Goal: Task Accomplishment & Management: Manage account settings

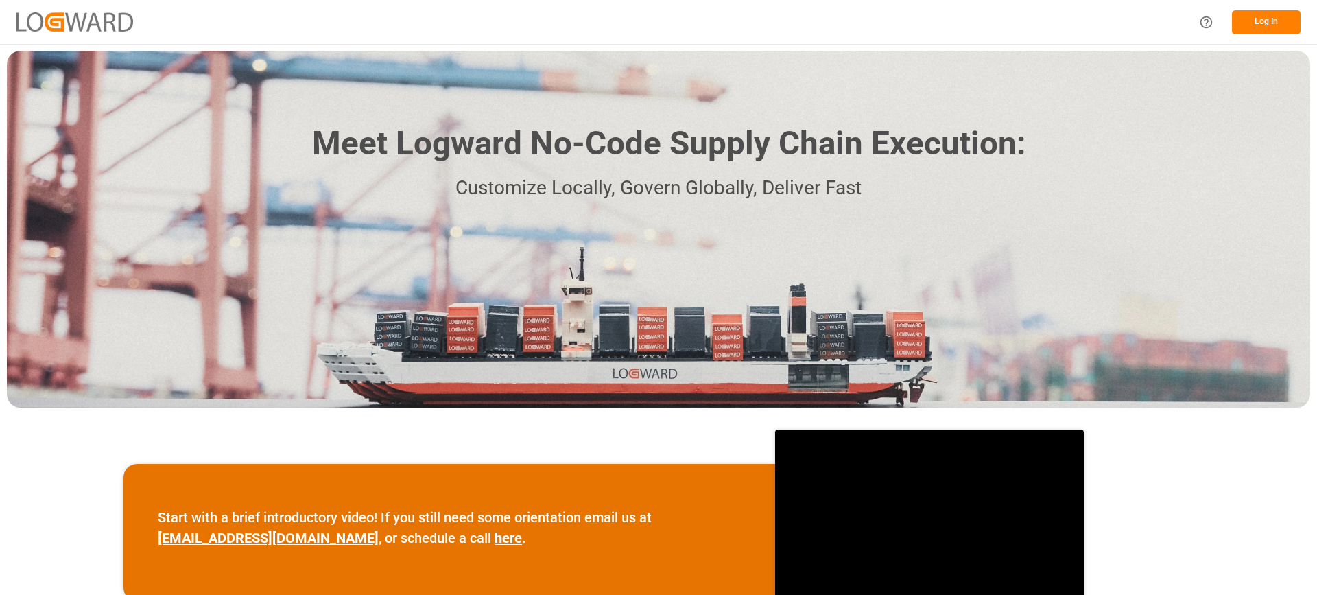
click at [1253, 18] on button "Log In" at bounding box center [1266, 22] width 69 height 24
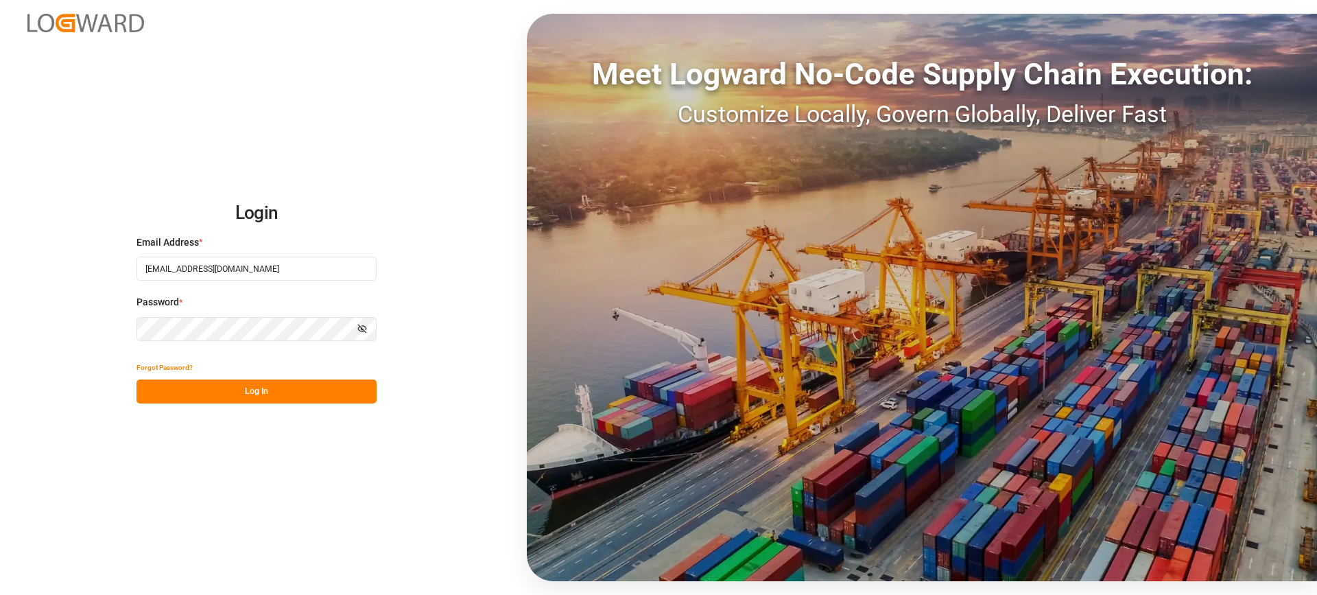
click at [259, 392] on button "Log In" at bounding box center [257, 391] width 240 height 24
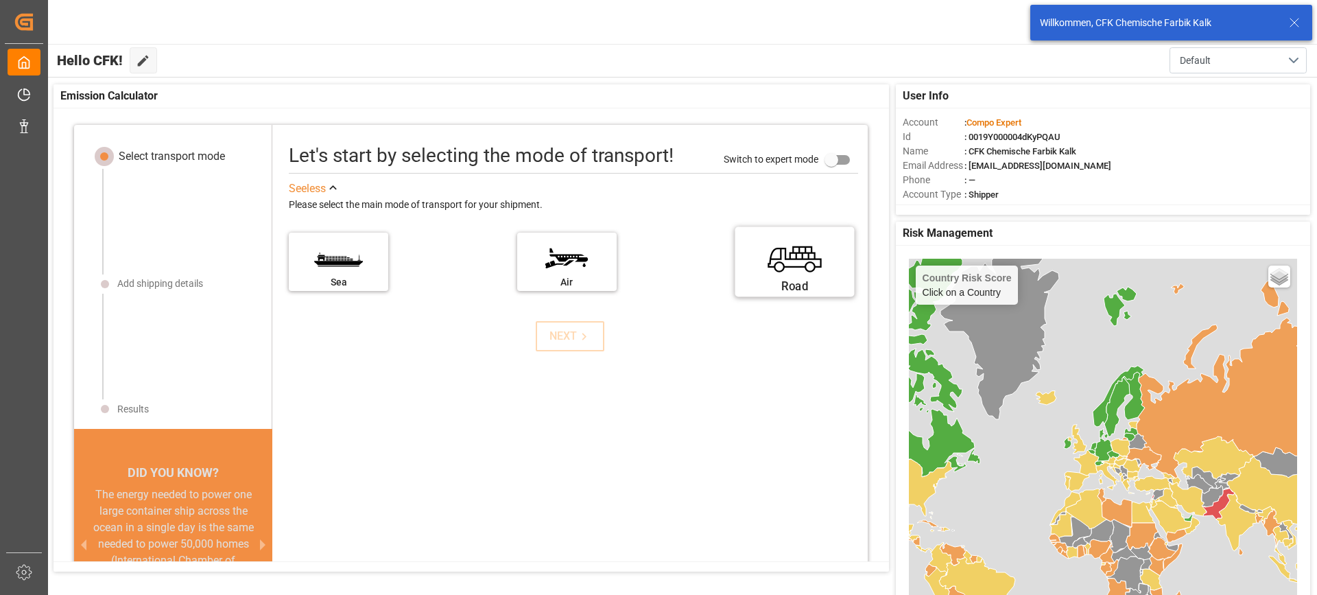
click at [770, 272] on label "Road" at bounding box center [795, 257] width 103 height 58
click at [0, 0] on input "Road" at bounding box center [0, 0] width 0 height 0
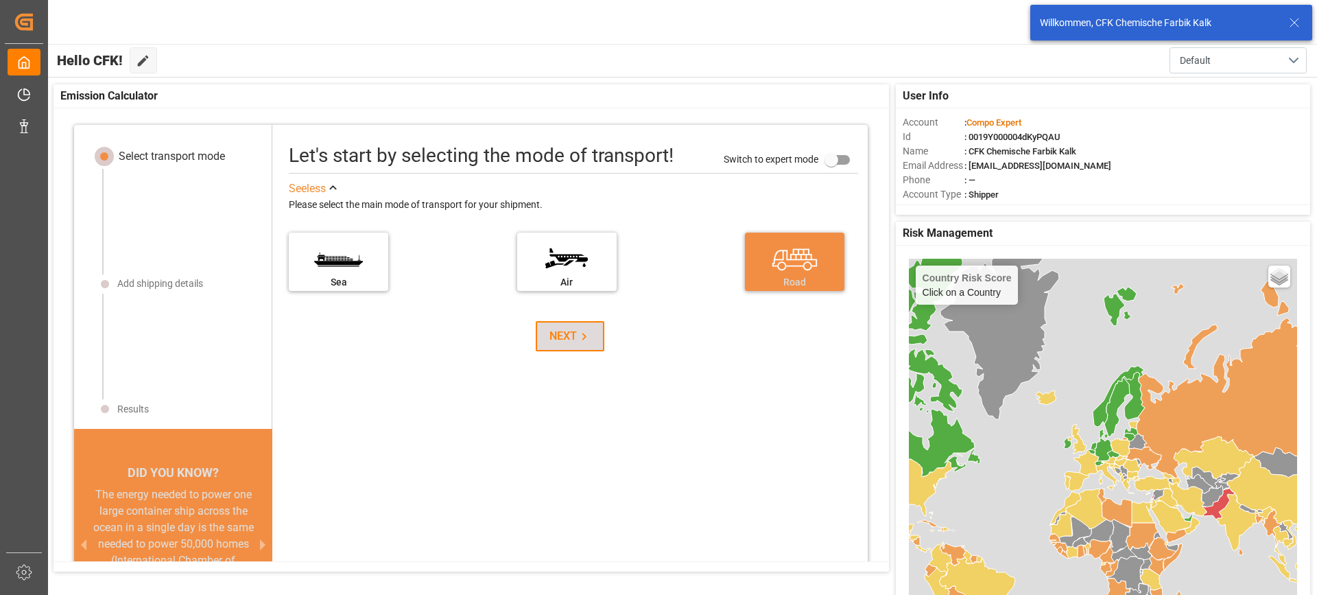
click at [587, 340] on button "NEXT" at bounding box center [570, 336] width 69 height 30
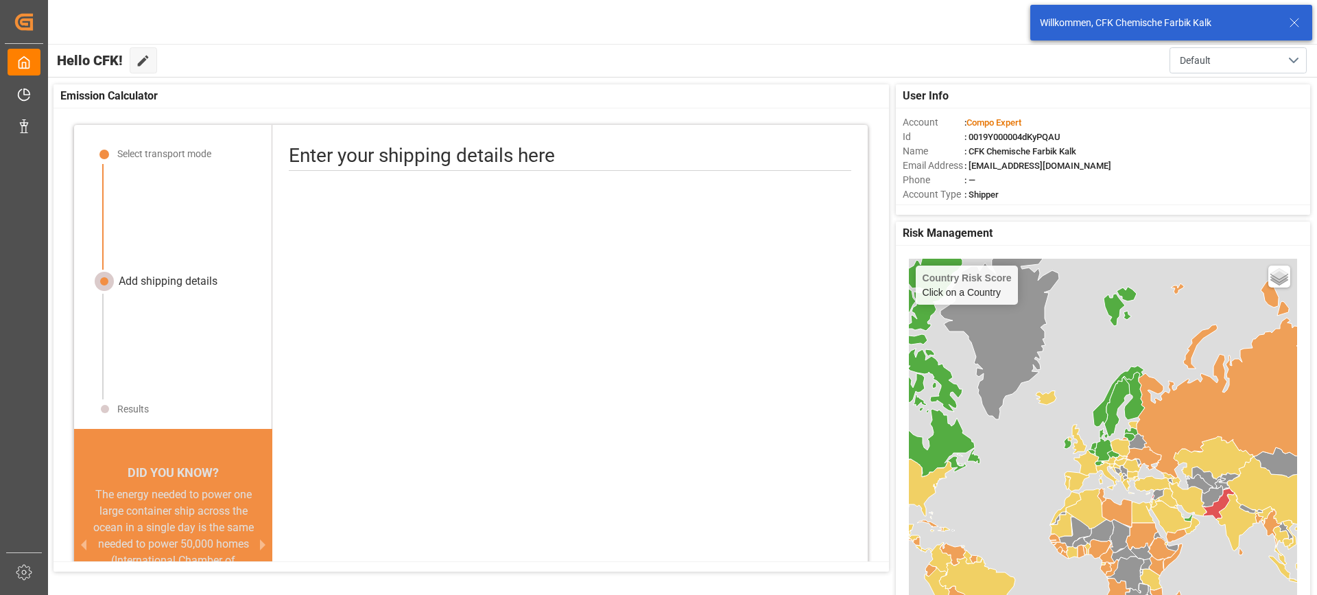
scroll to position [16, 0]
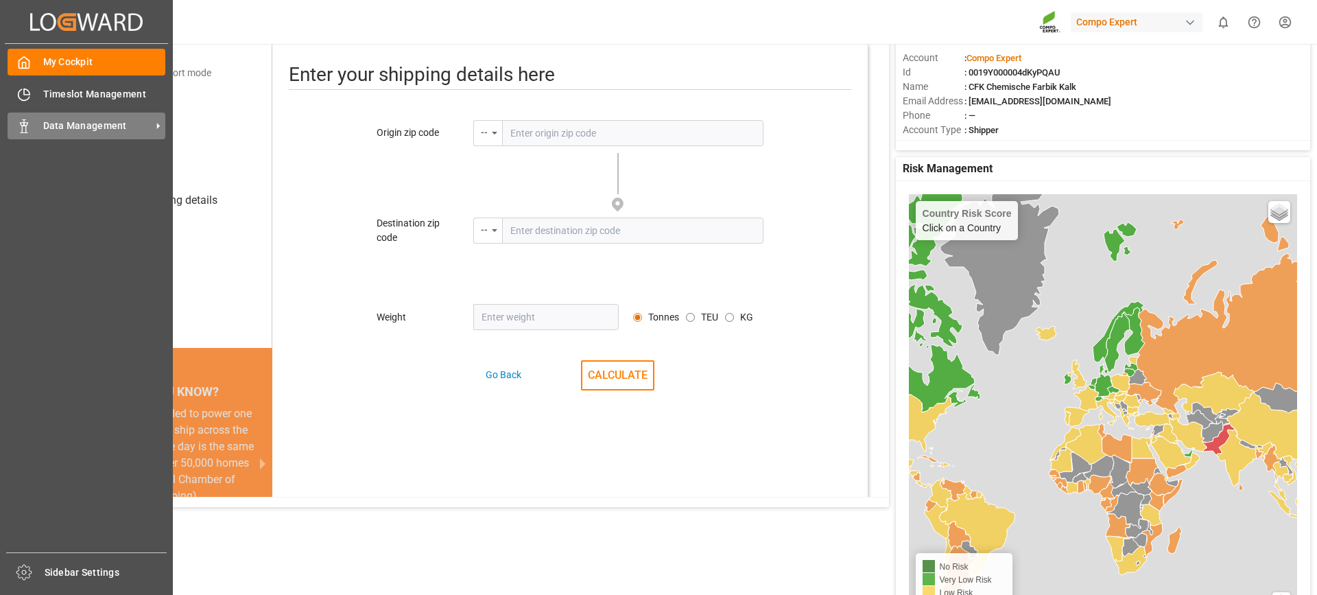
click at [53, 125] on span "Data Management" at bounding box center [97, 126] width 108 height 14
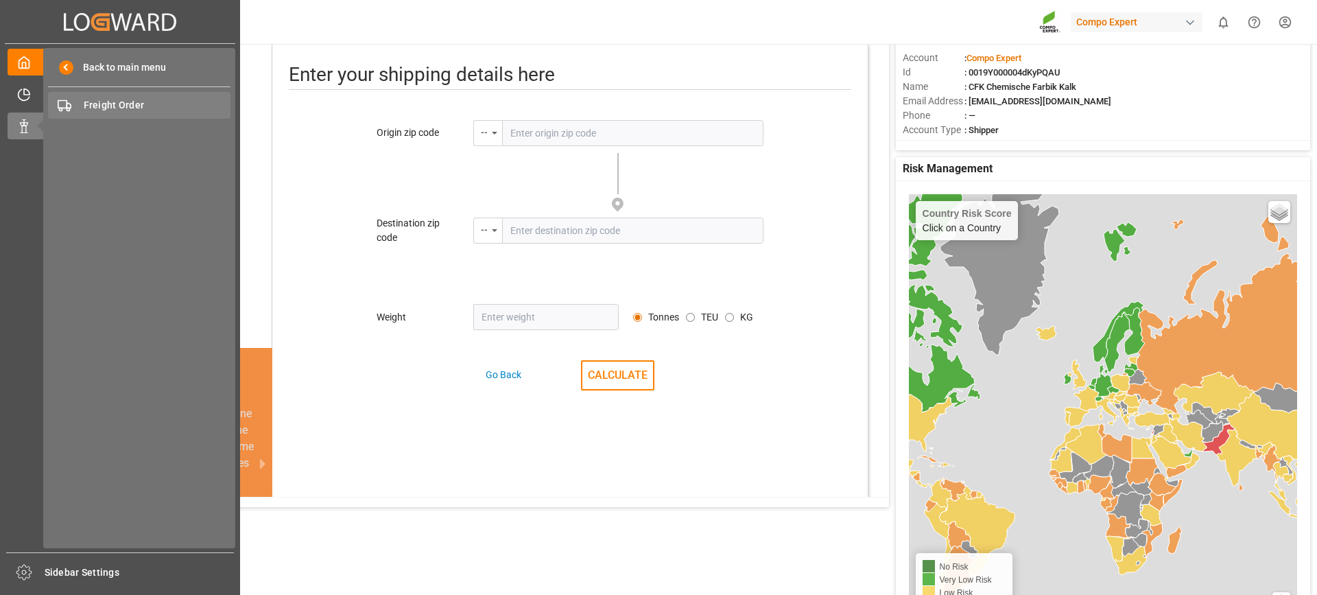
click at [131, 102] on span "Freight Order" at bounding box center [158, 105] width 148 height 14
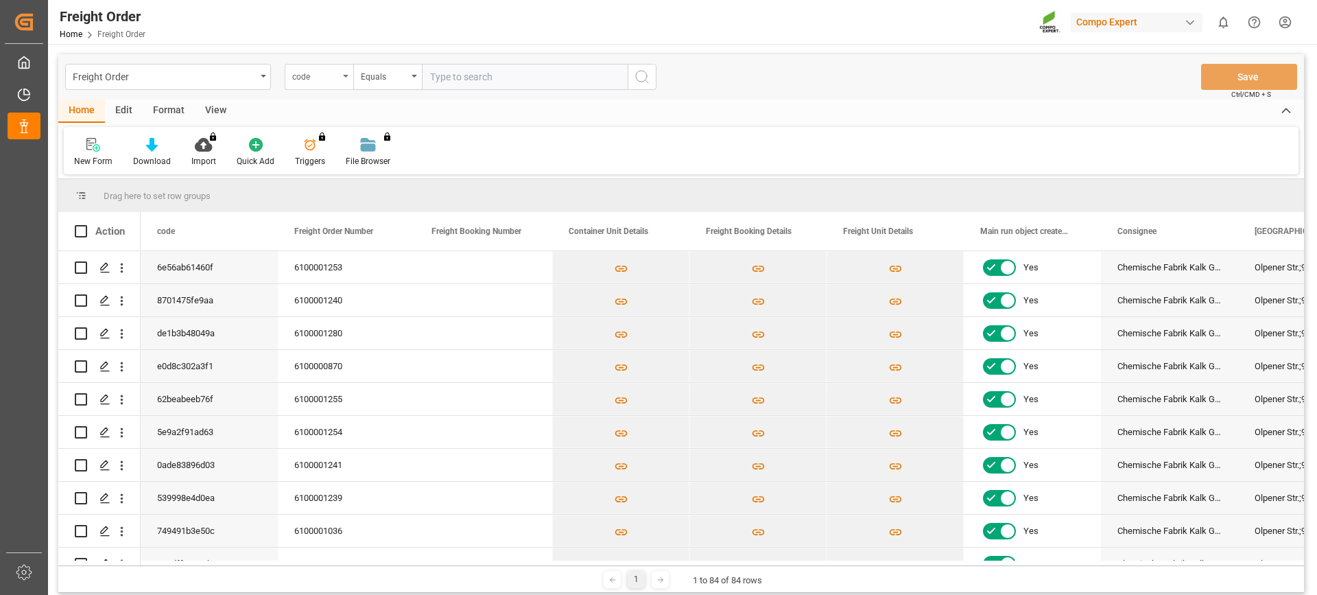
click at [344, 77] on icon "open menu" at bounding box center [345, 76] width 5 height 3
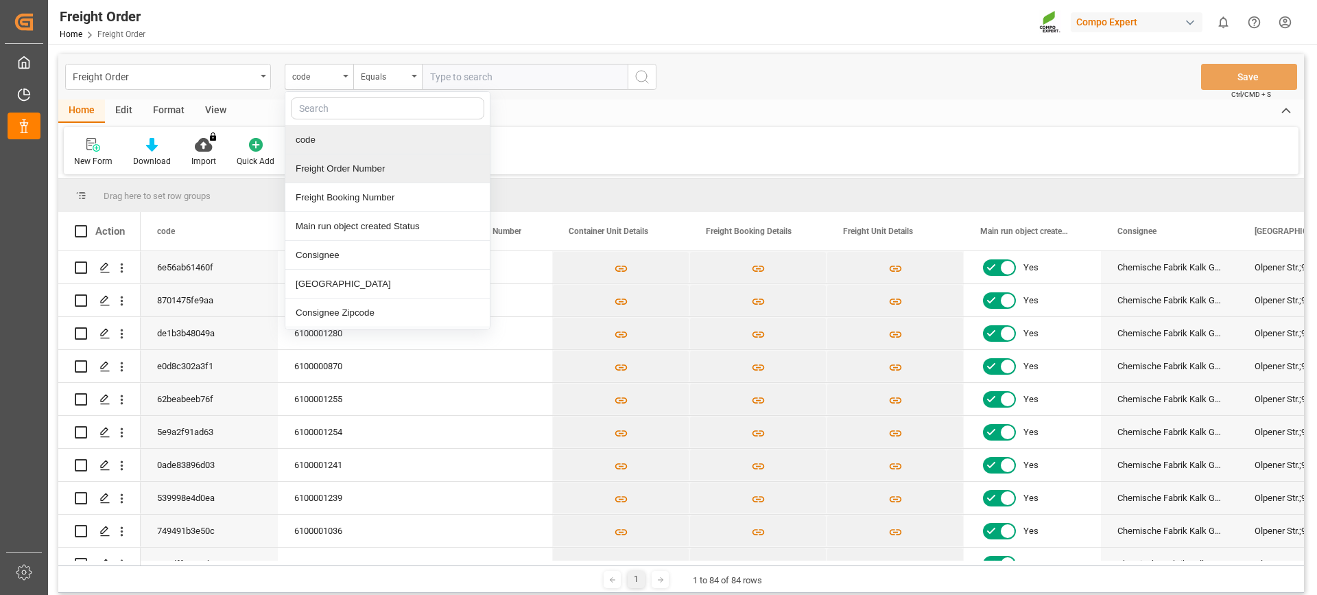
click at [343, 170] on div "Freight Order Number" at bounding box center [387, 168] width 204 height 29
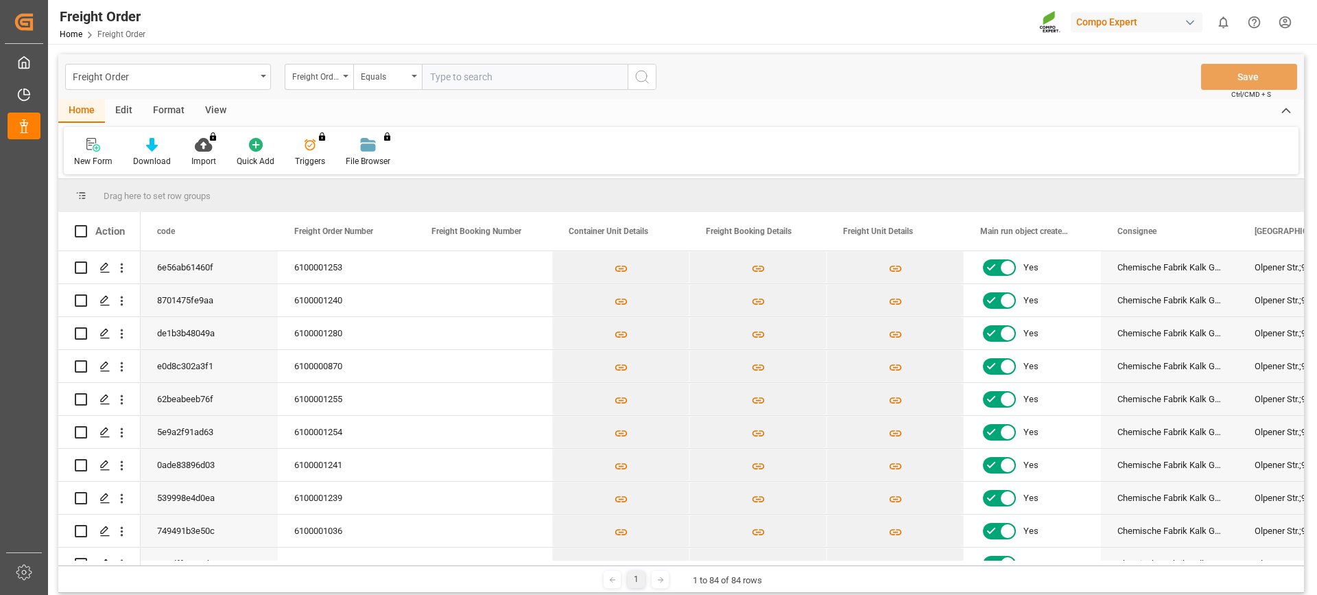
click at [469, 79] on input "text" at bounding box center [525, 77] width 206 height 26
type input "6100001226"
click at [648, 78] on icon "search button" at bounding box center [642, 77] width 16 height 16
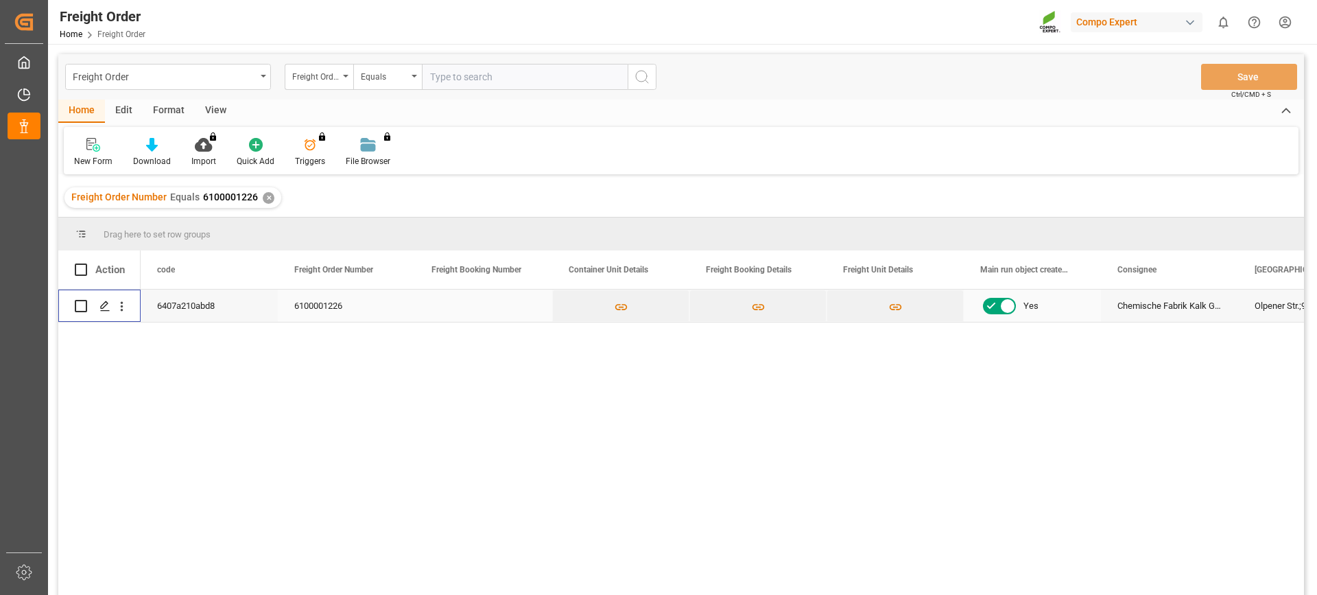
click at [80, 309] on input "Press Space to toggle row selection (unchecked)" at bounding box center [81, 306] width 12 height 12
checkbox input "true"
click at [103, 307] on icon "Press SPACE to deselect this row." at bounding box center [104, 305] width 11 height 11
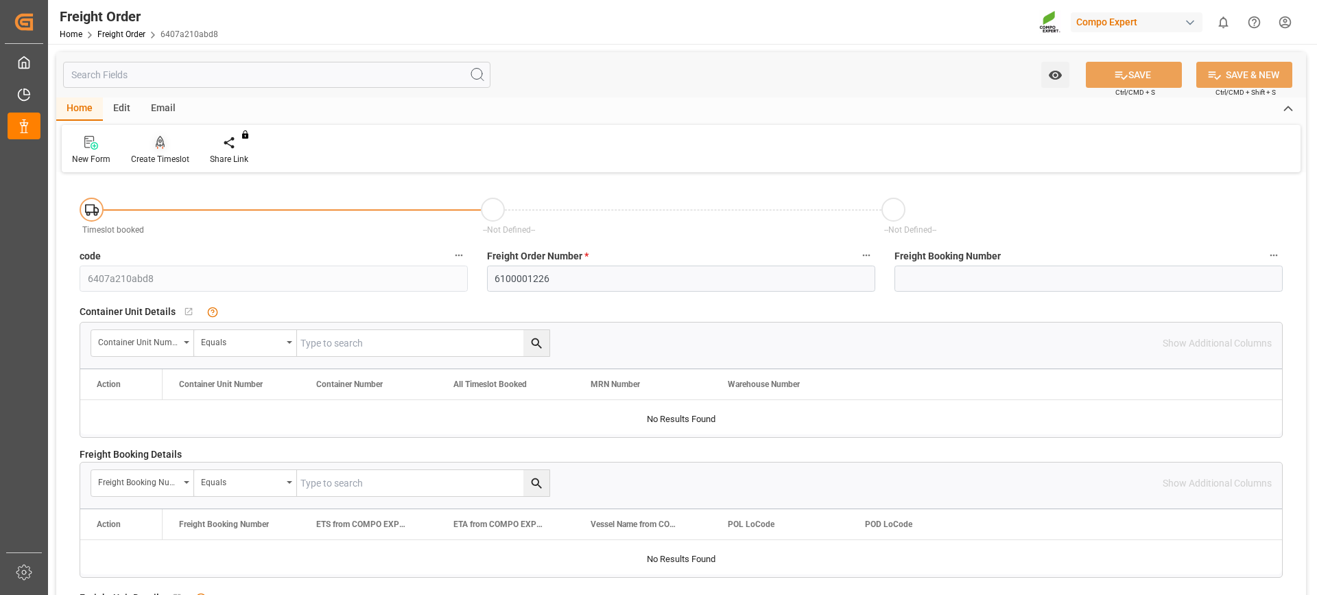
click at [167, 151] on div "Create Timeslot" at bounding box center [160, 150] width 79 height 30
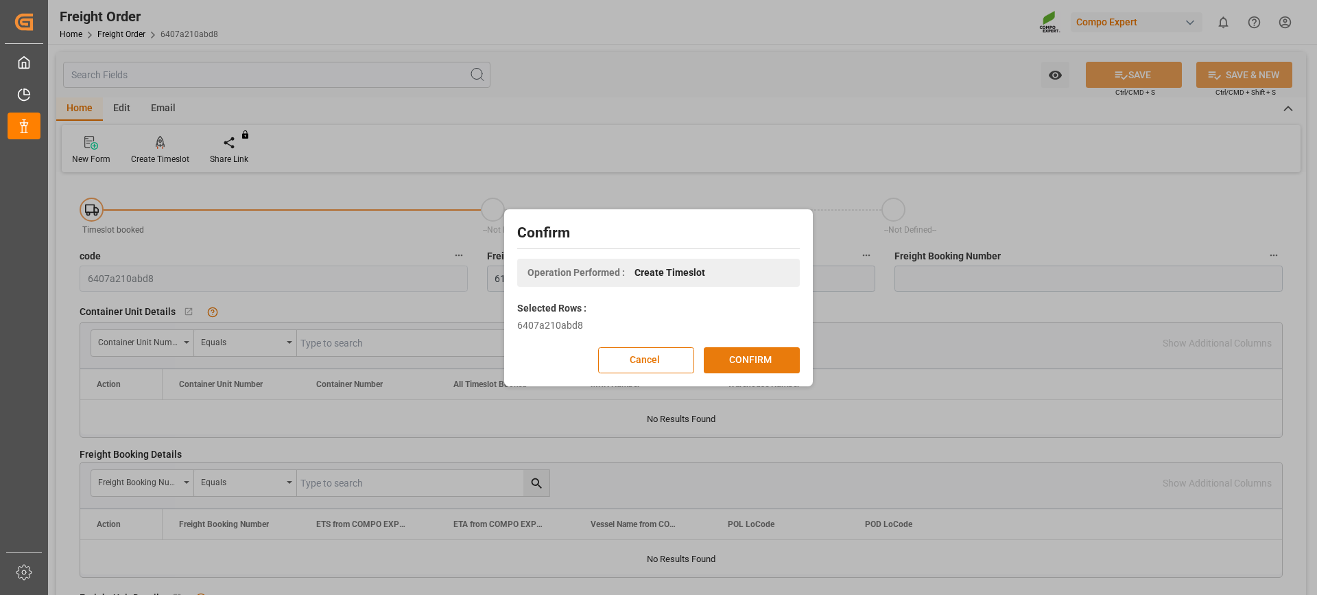
click at [732, 361] on button "CONFIRM" at bounding box center [752, 360] width 96 height 26
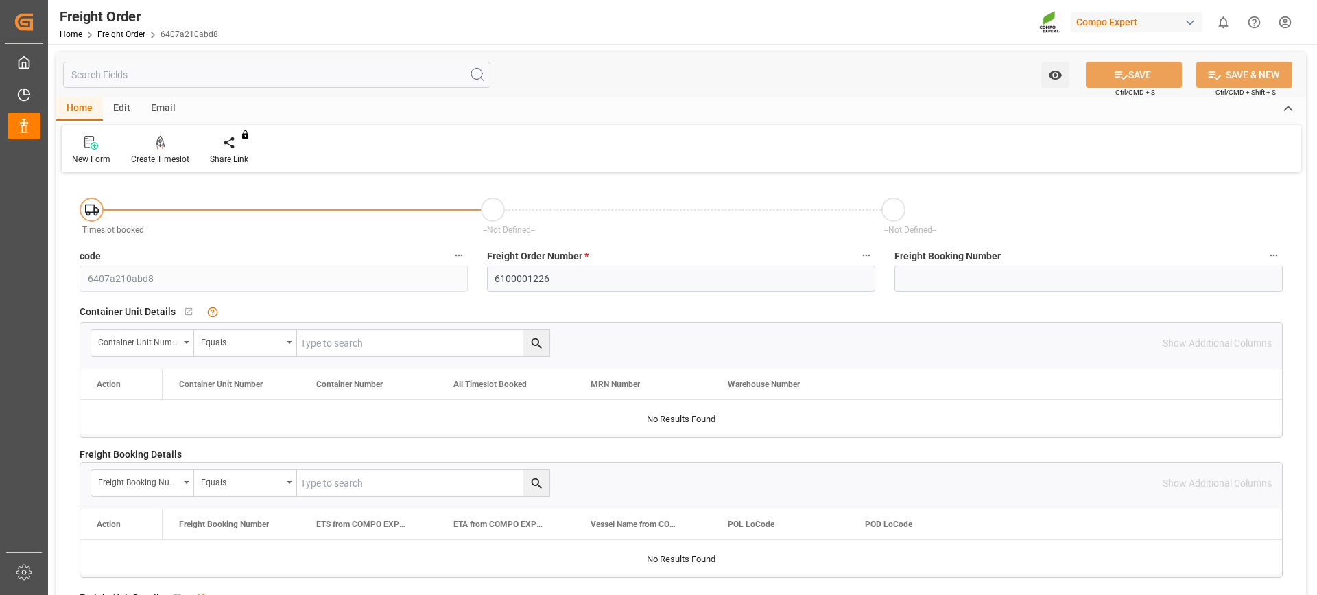
click at [1282, 26] on html "Created by potrace 1.15, written by Peter Selinger 2001-2017 Created by potrace…" at bounding box center [658, 297] width 1317 height 595
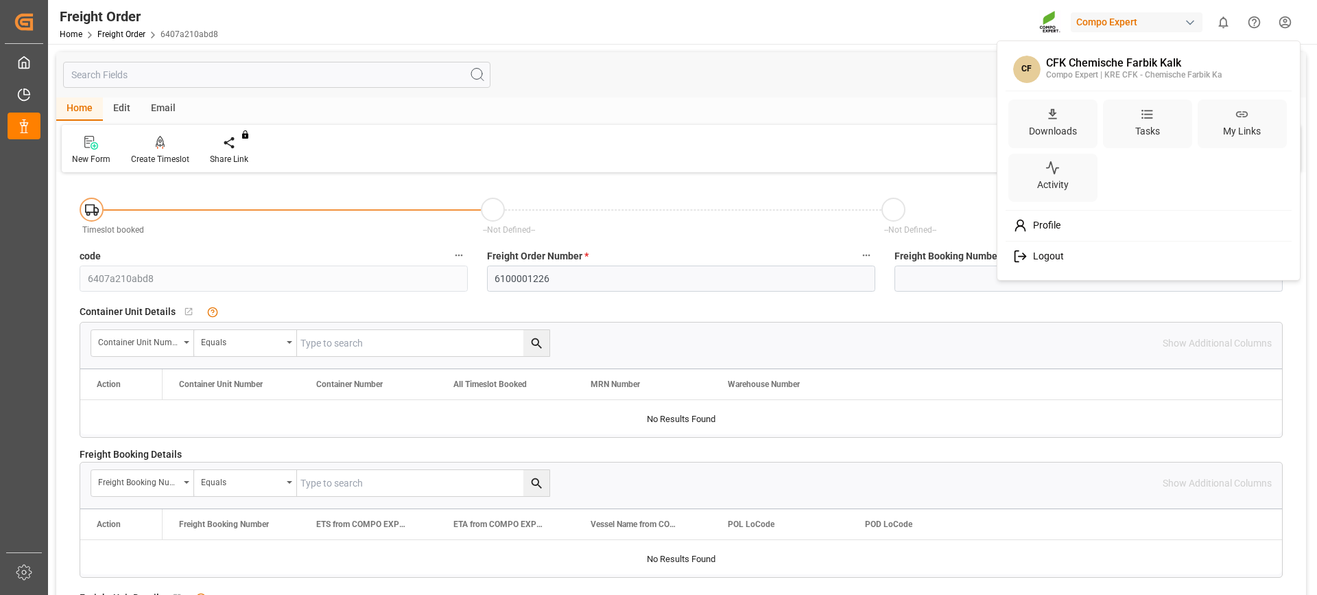
click at [1083, 251] on div "Logout" at bounding box center [1148, 256] width 281 height 25
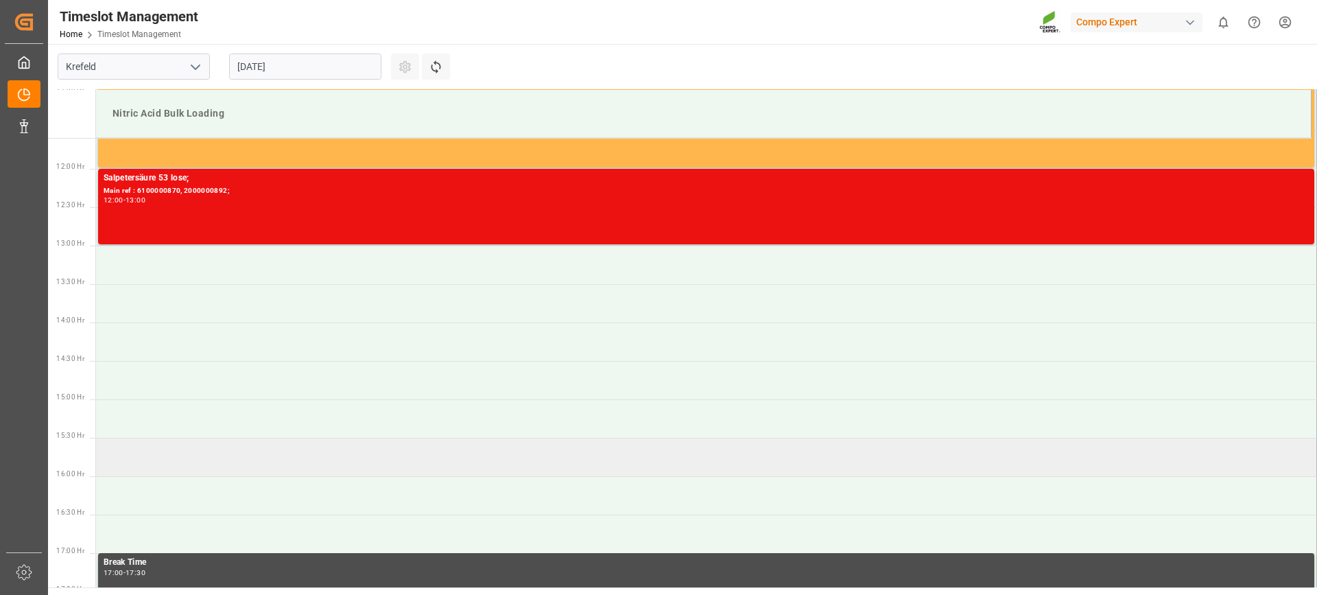
scroll to position [897, 0]
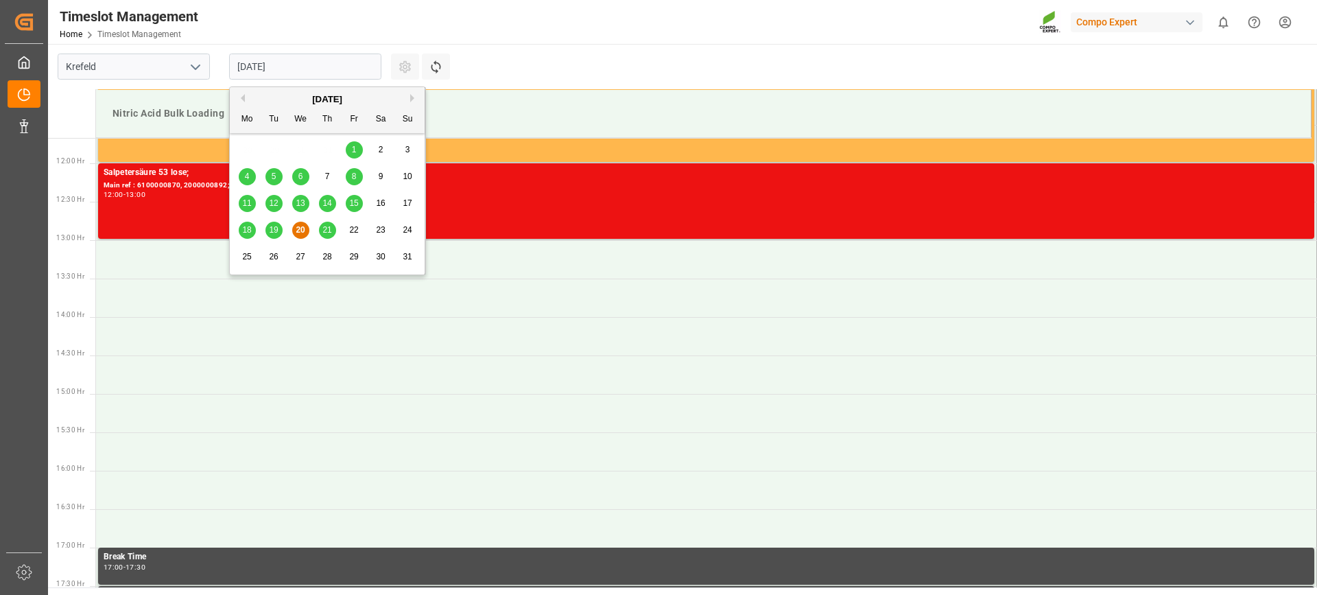
click at [334, 66] on input "[DATE]" at bounding box center [305, 67] width 152 height 26
click at [279, 258] on div "26" at bounding box center [274, 257] width 17 height 16
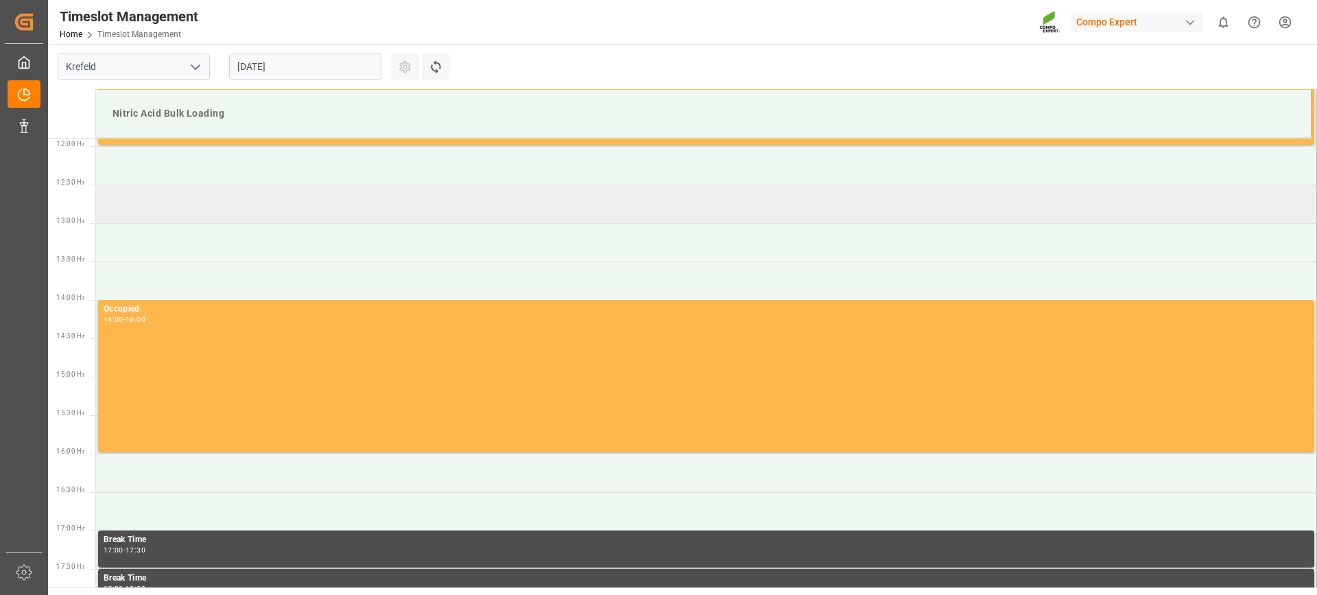
scroll to position [965, 0]
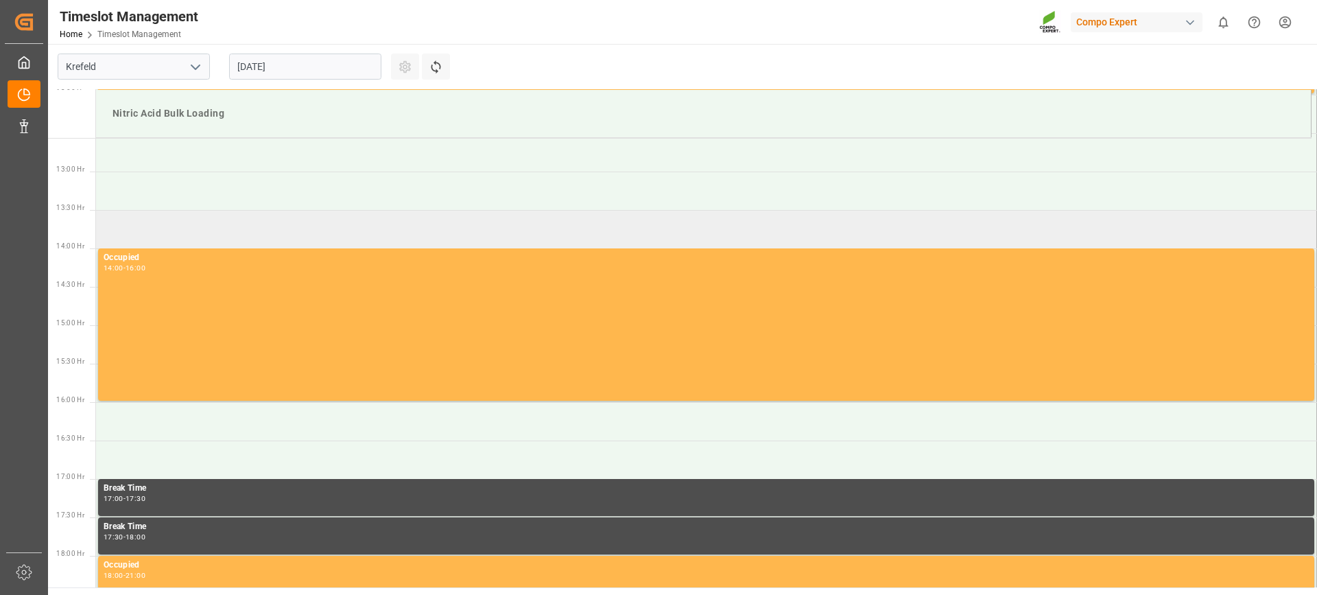
click at [145, 220] on td at bounding box center [706, 229] width 1221 height 38
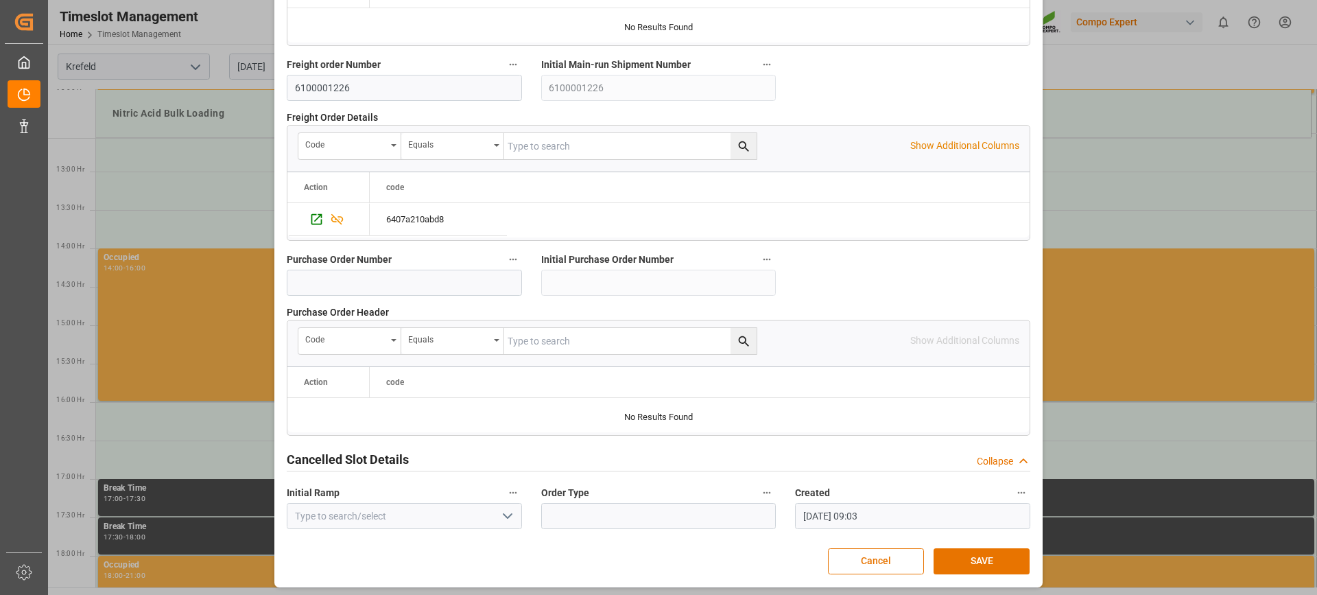
scroll to position [1309, 0]
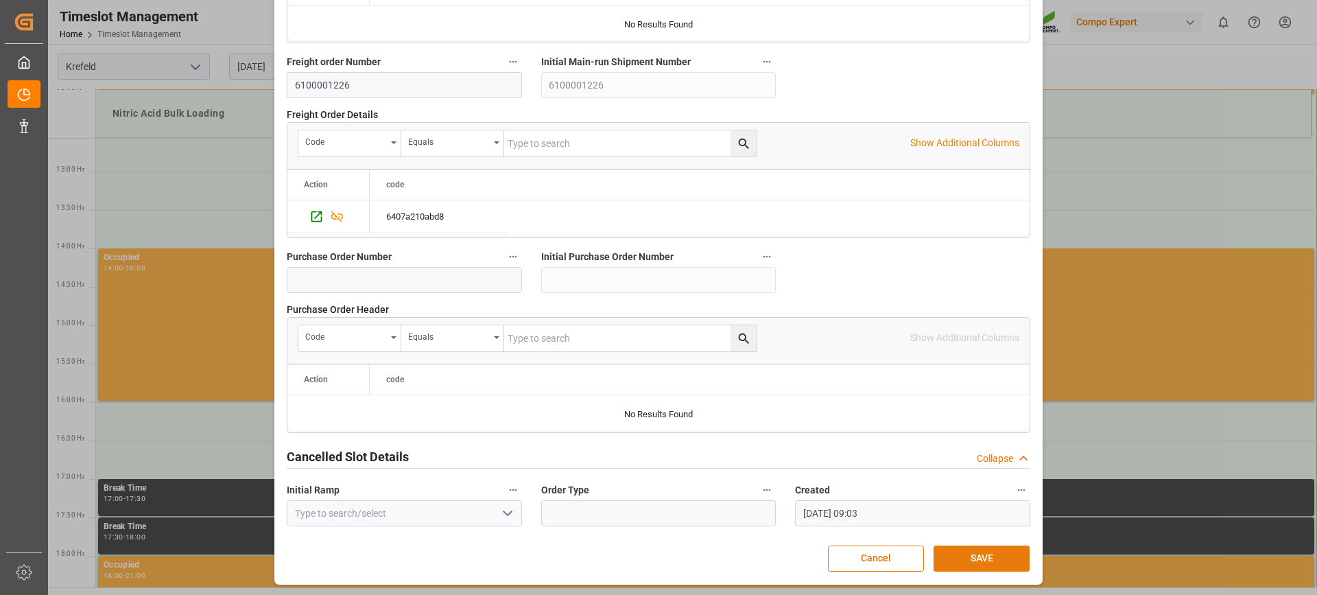
click at [978, 559] on button "SAVE" at bounding box center [982, 558] width 96 height 26
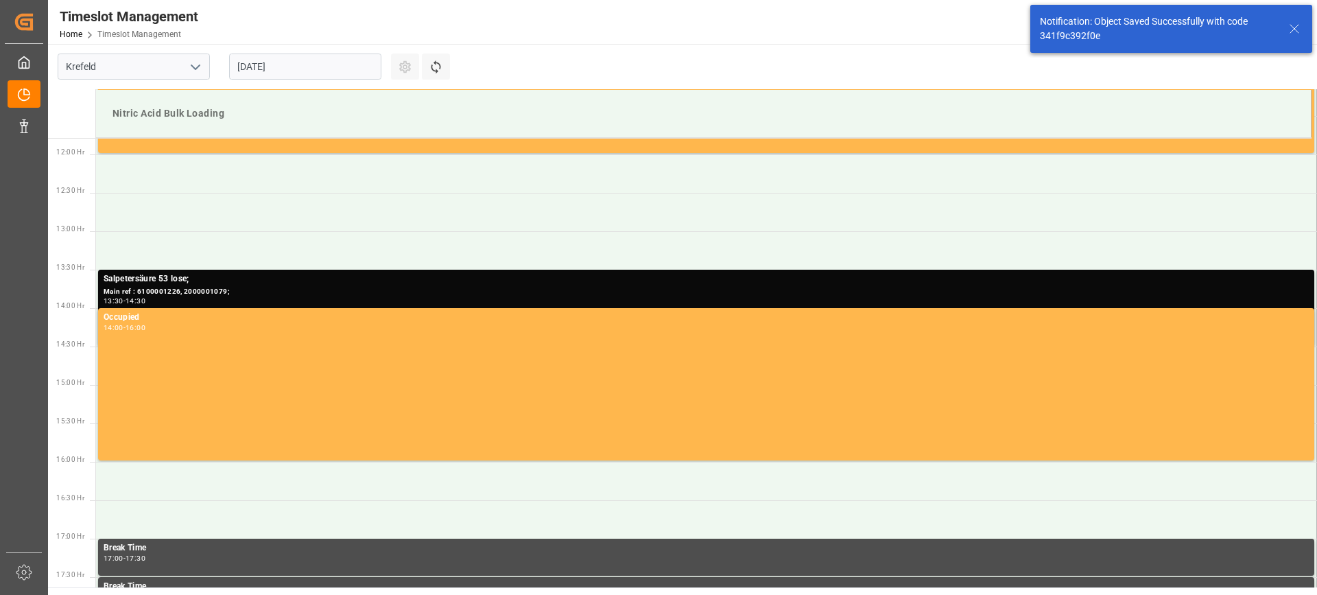
scroll to position [913, 0]
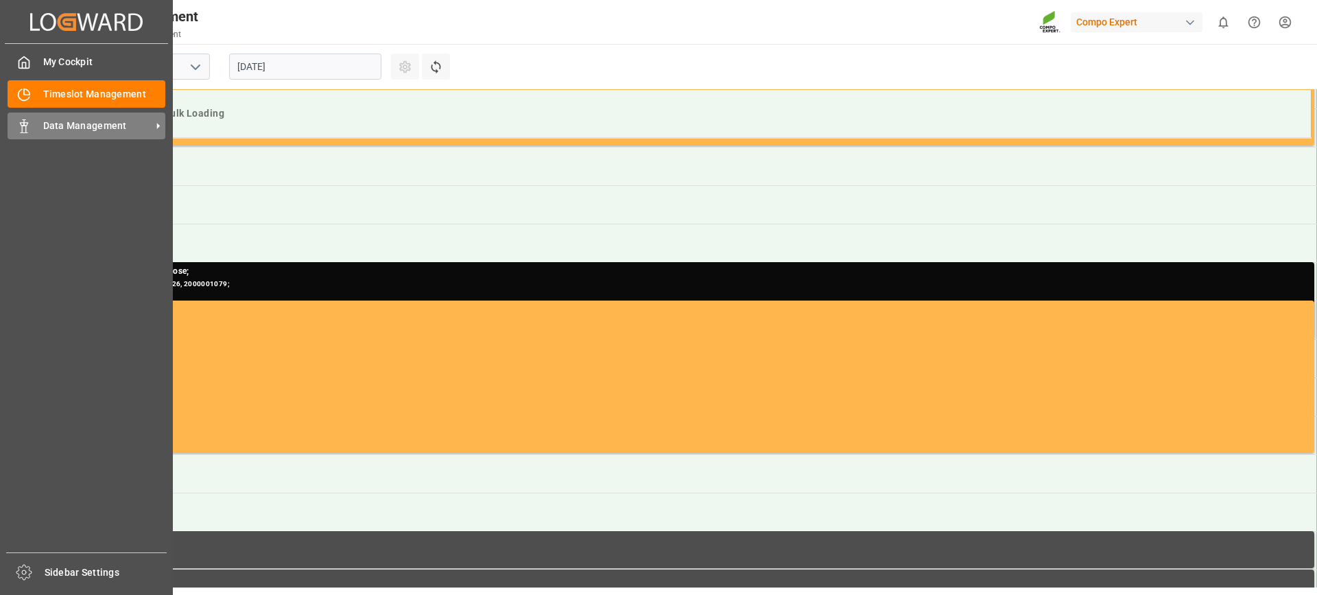
click at [47, 121] on span "Data Management" at bounding box center [97, 126] width 108 height 14
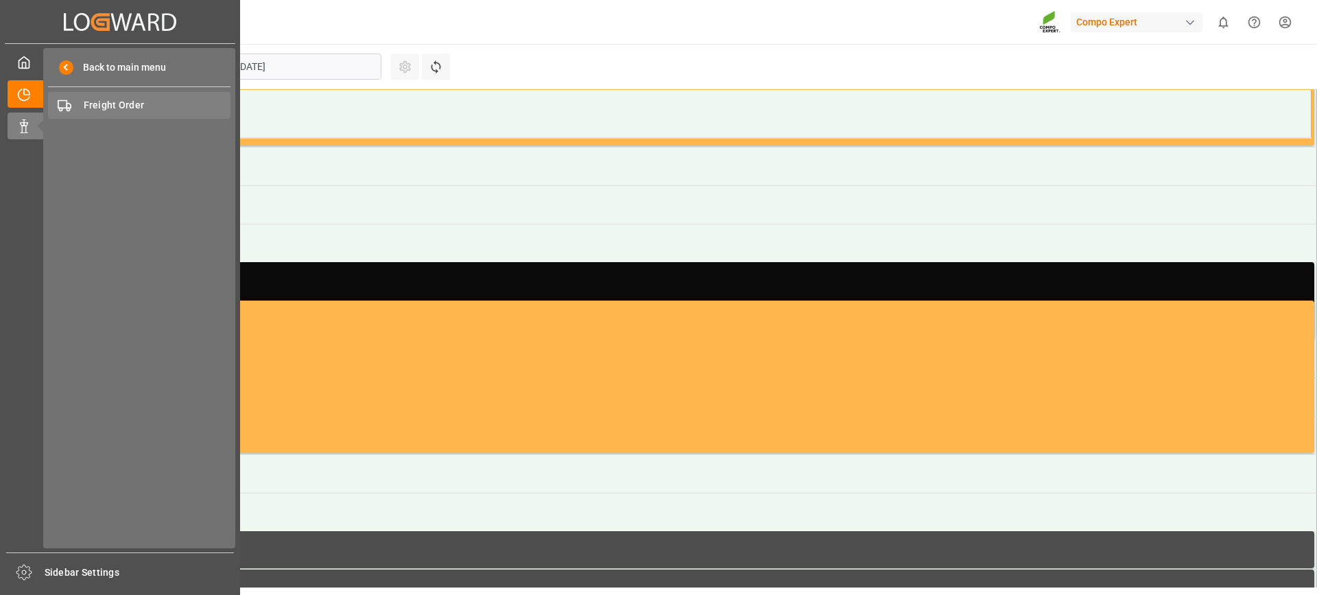
click at [168, 104] on span "Freight Order" at bounding box center [158, 105] width 148 height 14
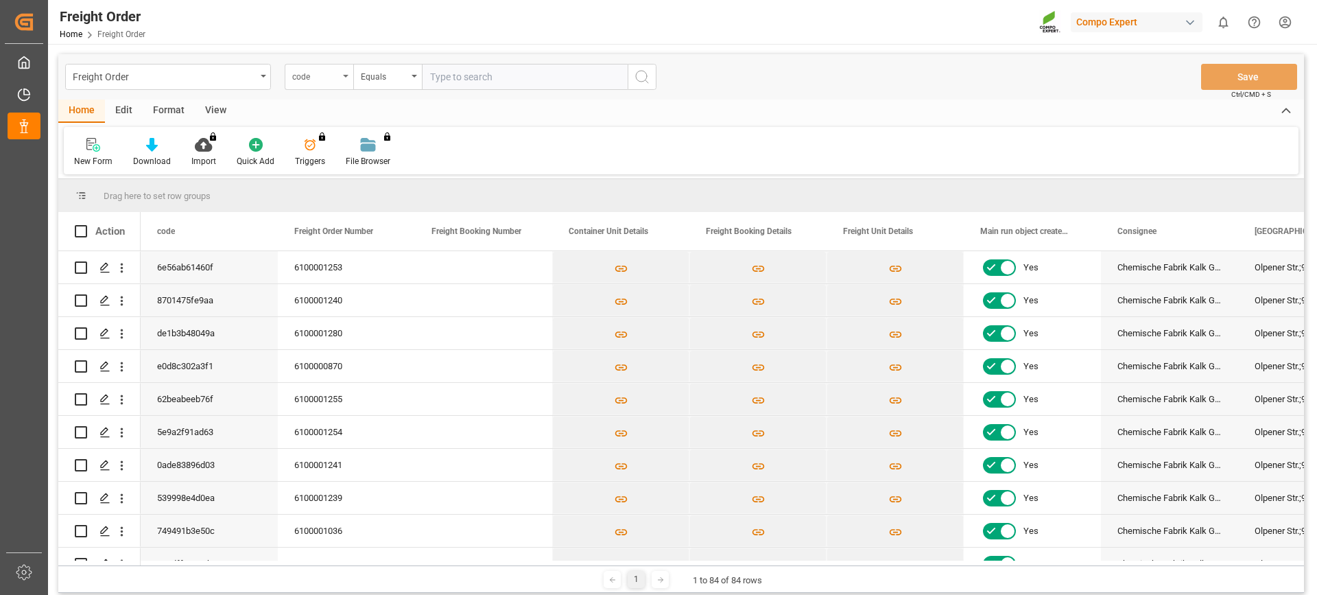
click at [344, 77] on div "code" at bounding box center [319, 77] width 69 height 26
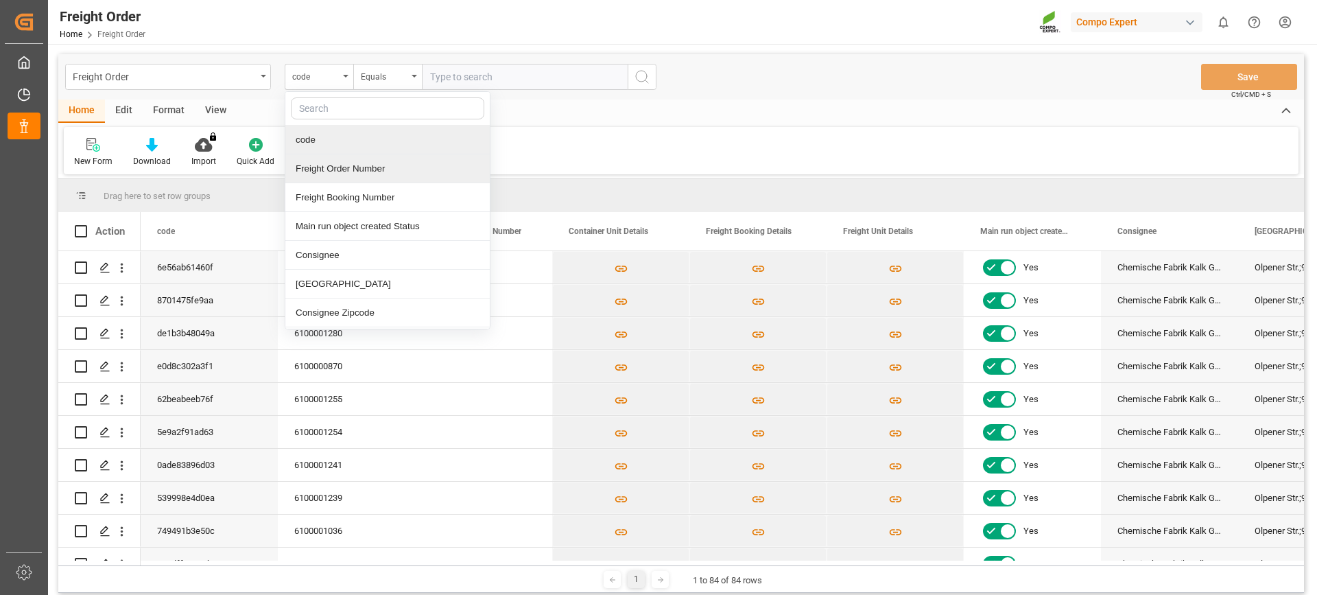
click at [340, 170] on div "Freight Order Number" at bounding box center [387, 168] width 204 height 29
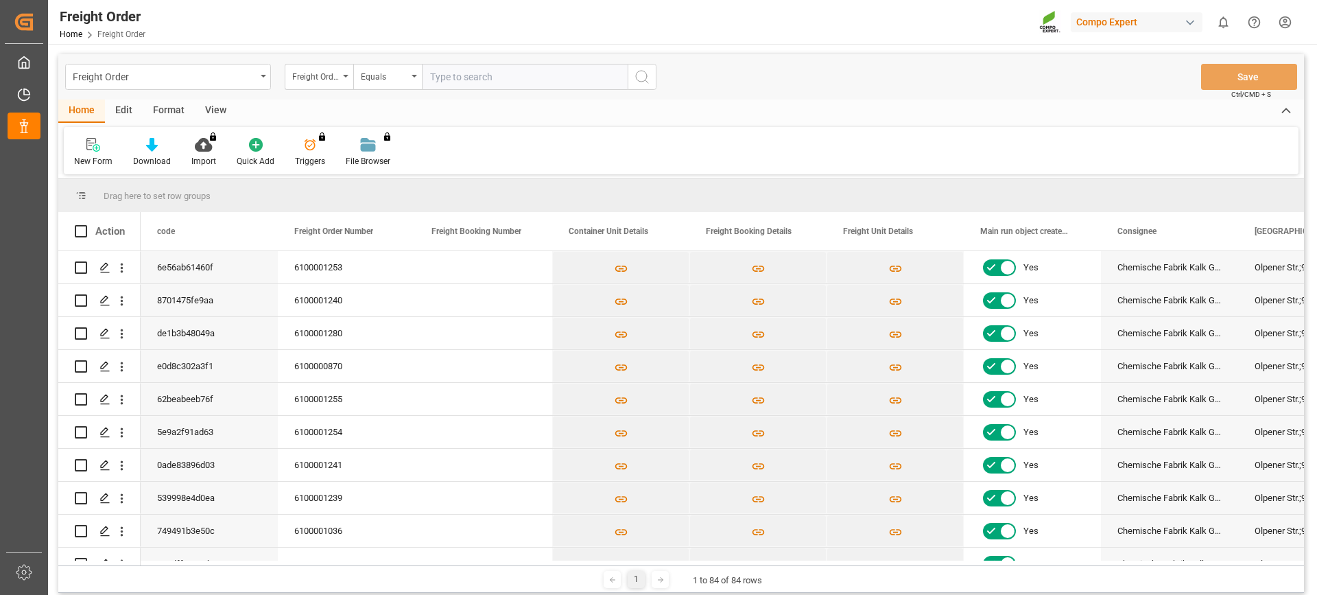
click at [469, 83] on input "text" at bounding box center [525, 77] width 206 height 26
type input "6100000892"
click at [644, 74] on icon "search button" at bounding box center [642, 77] width 16 height 16
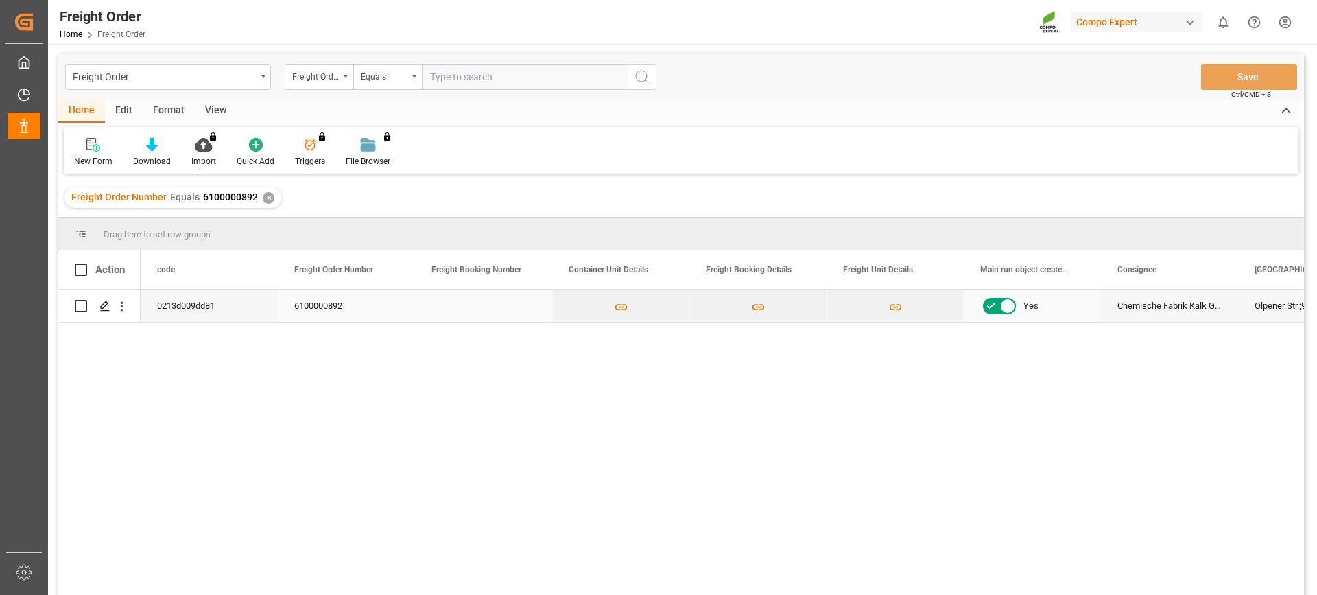
click at [81, 305] on input "Press Space to toggle row selection (unchecked)" at bounding box center [81, 306] width 12 height 12
checkbox input "true"
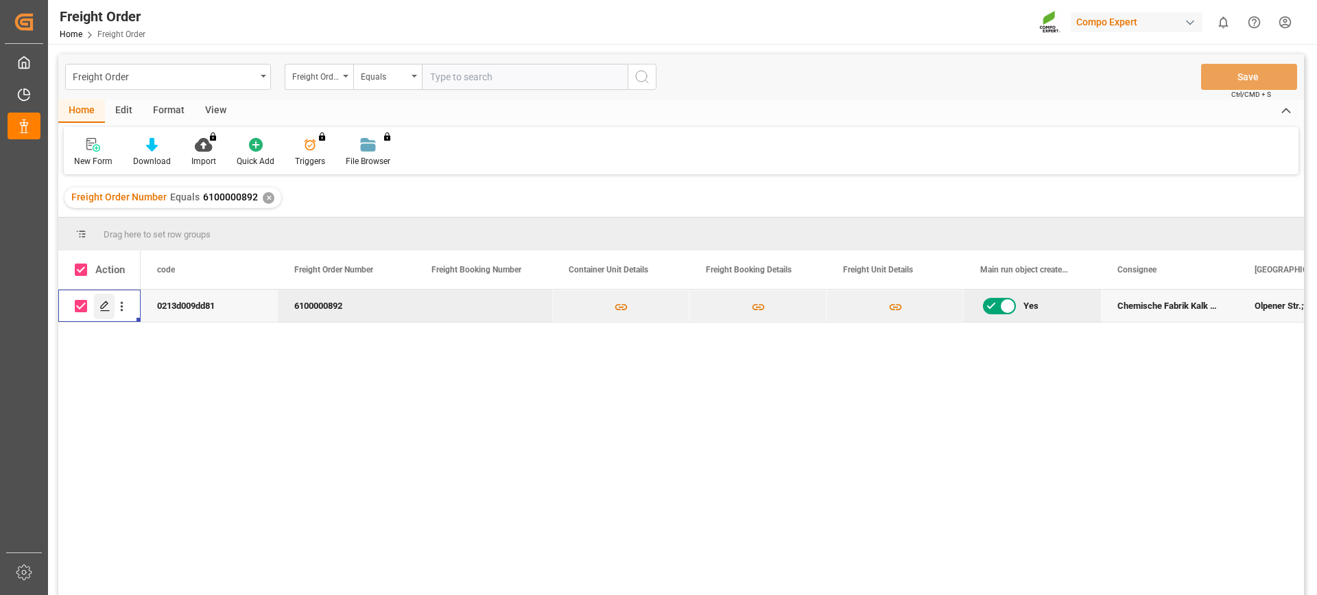
click at [106, 307] on icon "Press SPACE to deselect this row." at bounding box center [104, 305] width 11 height 11
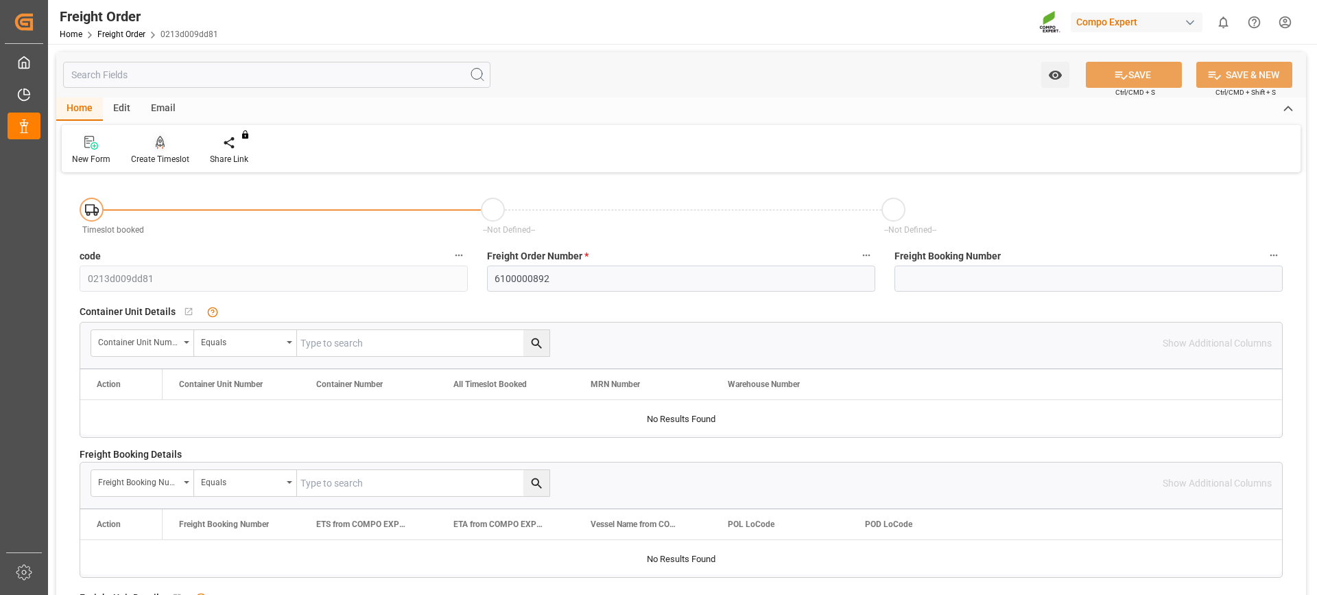
click at [166, 153] on div "Create Timeslot" at bounding box center [160, 159] width 58 height 12
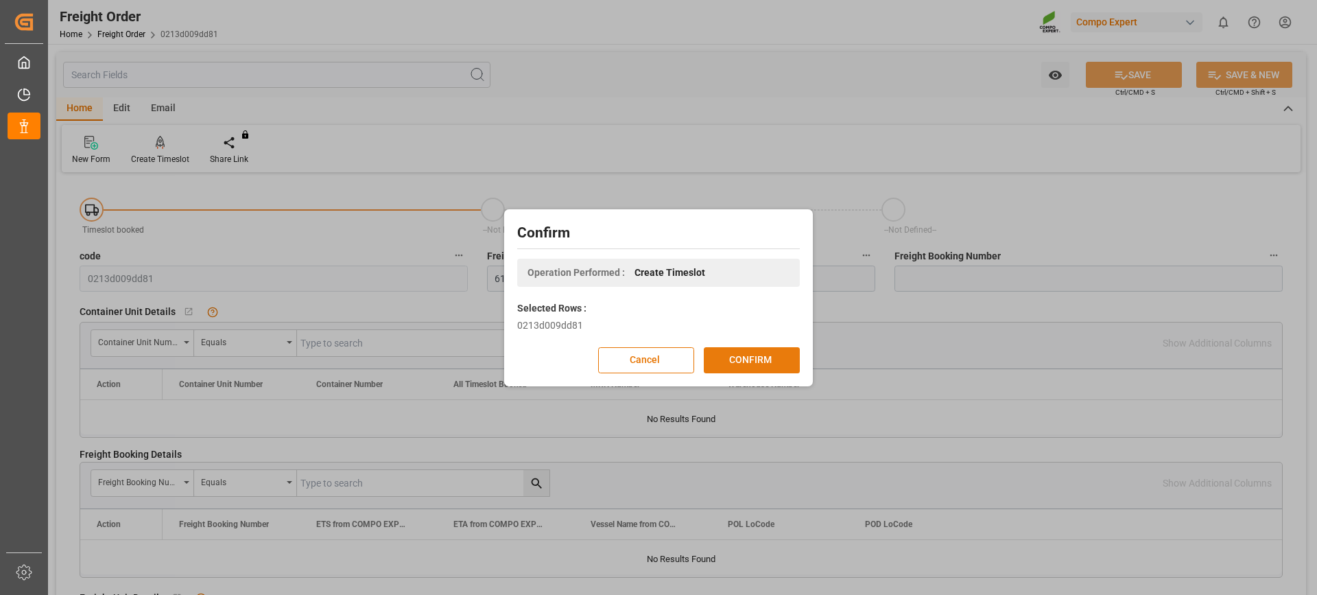
click at [757, 363] on button "CONFIRM" at bounding box center [752, 360] width 96 height 26
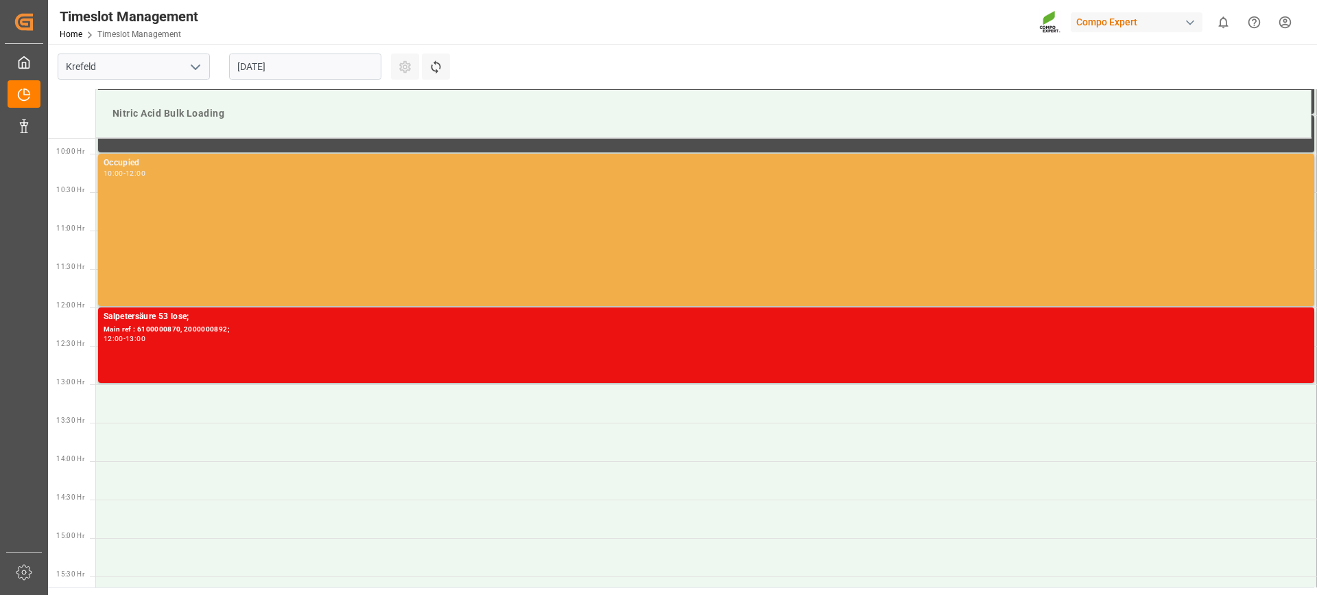
scroll to position [759, 0]
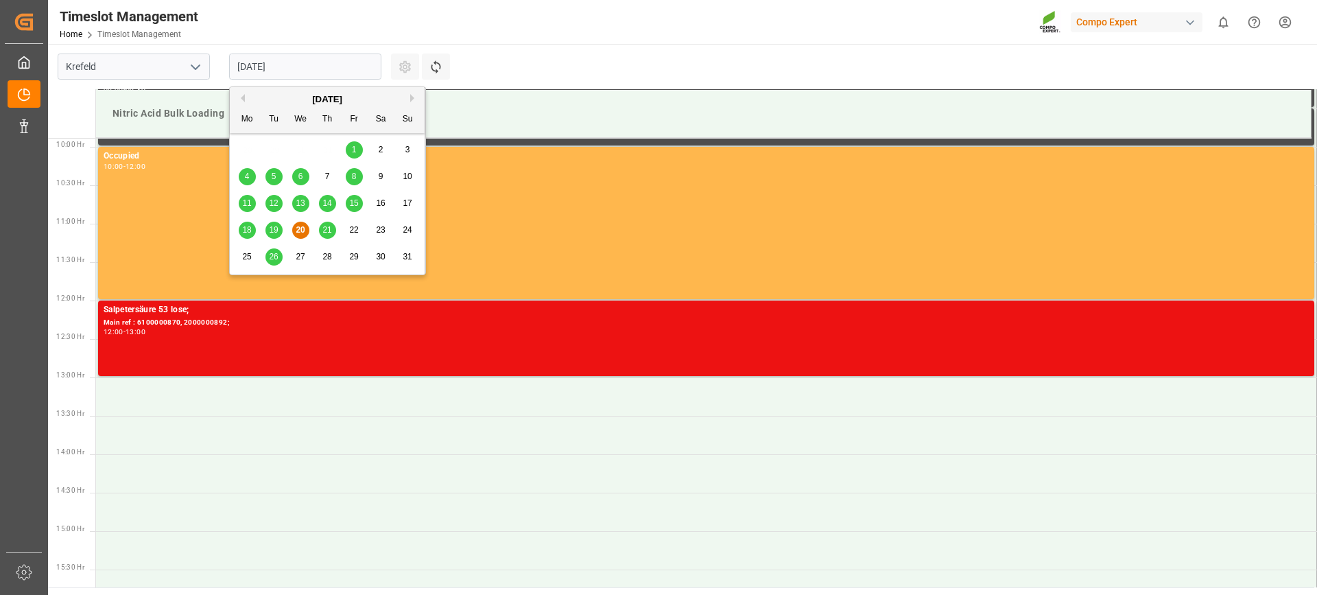
click at [361, 64] on input "[DATE]" at bounding box center [305, 67] width 152 height 26
click at [300, 259] on span "27" at bounding box center [300, 257] width 9 height 10
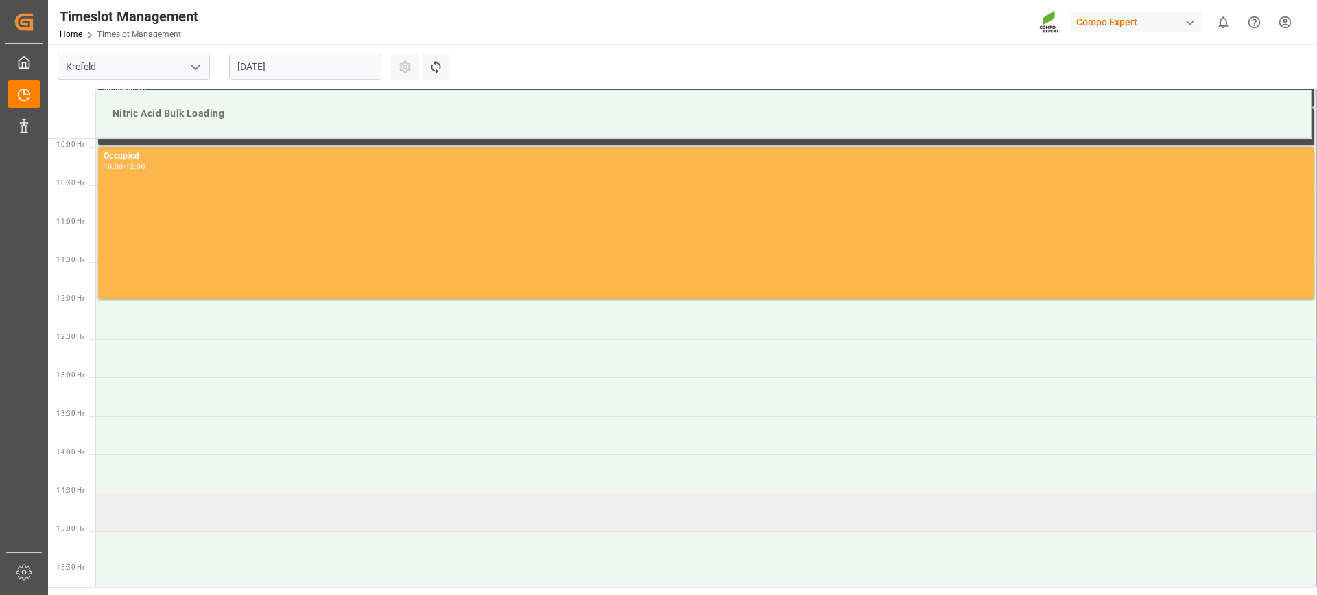
click at [174, 501] on td at bounding box center [706, 512] width 1221 height 38
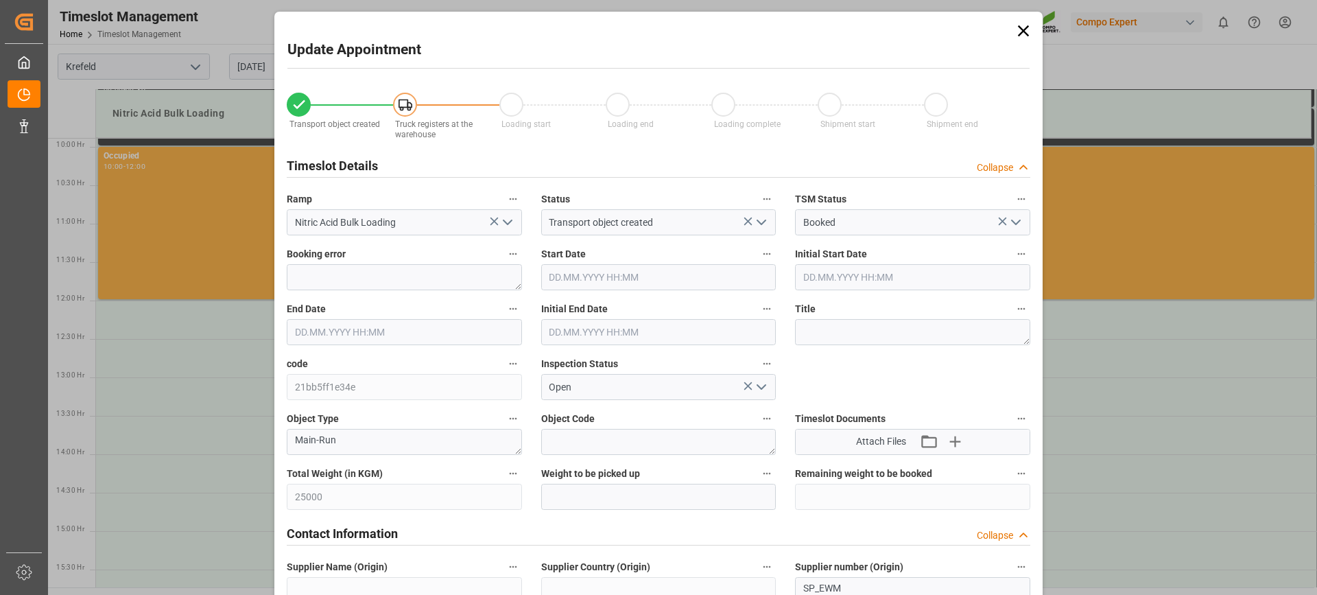
type input "27.08.2025 14:30"
type input "27.08.2025 15:00"
type input "04.08.2025 13:06"
type input "20.08.2025 09:06"
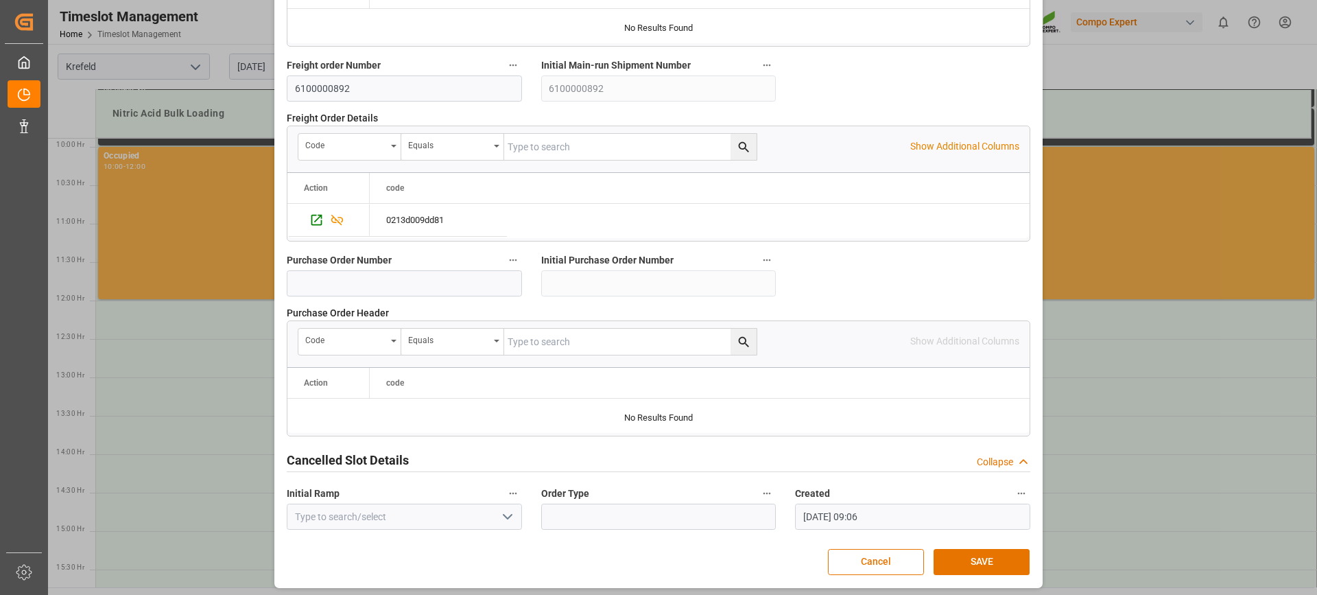
scroll to position [1309, 0]
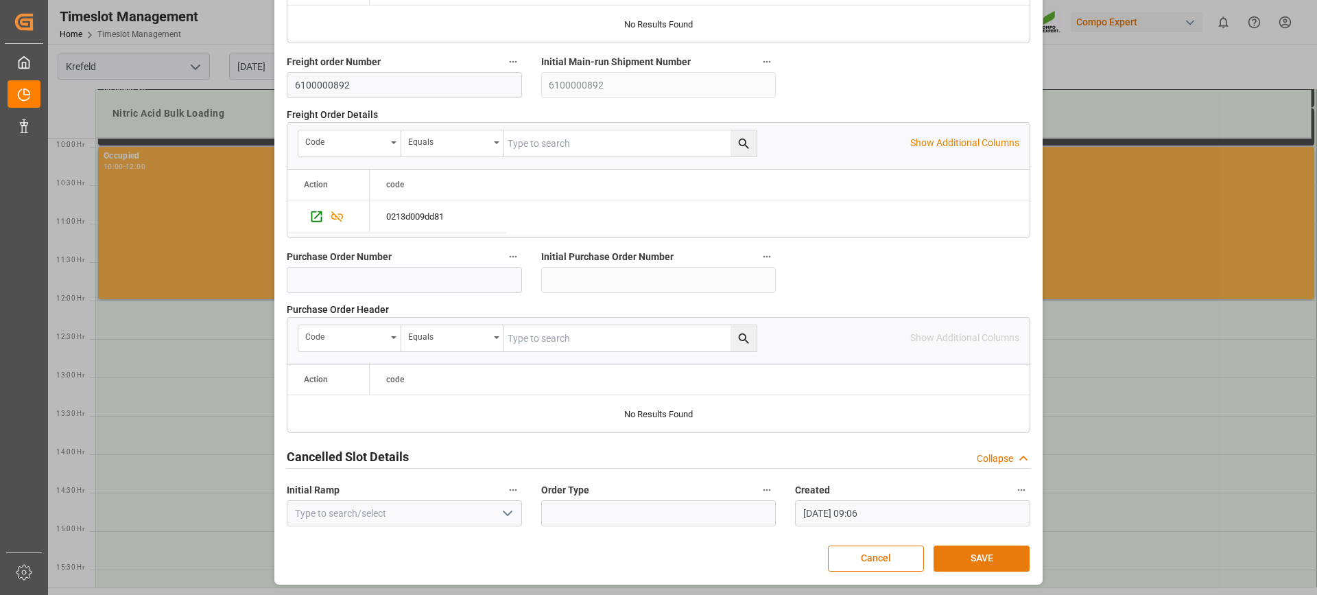
click at [980, 556] on button "SAVE" at bounding box center [982, 558] width 96 height 26
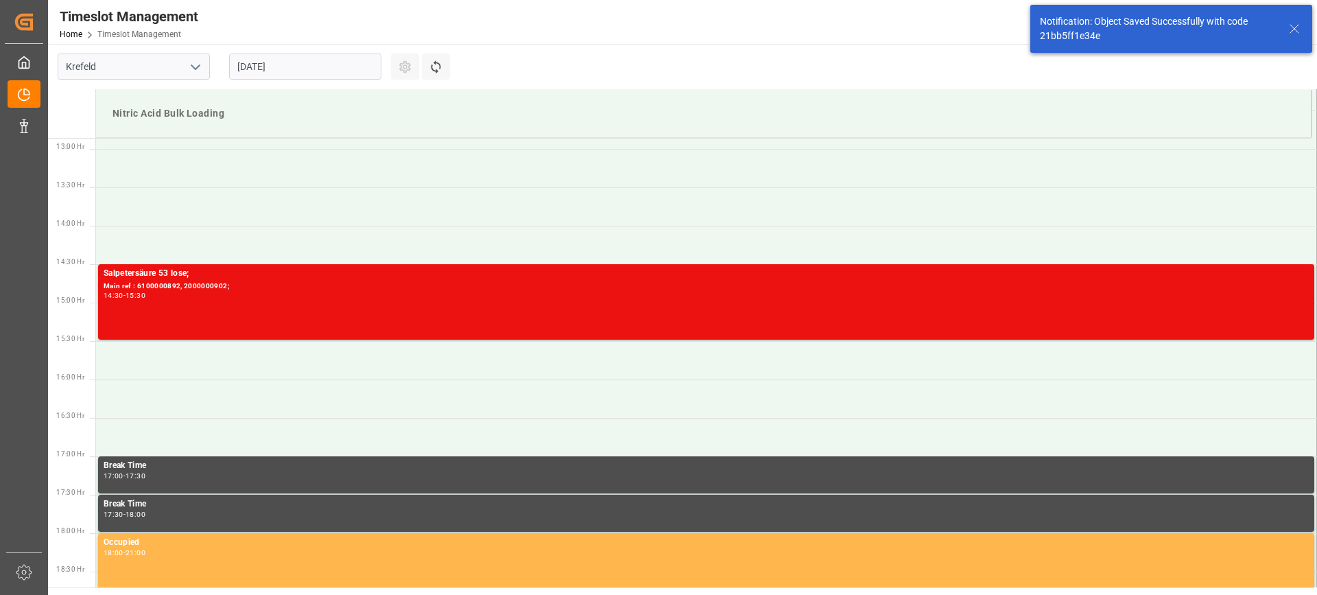
scroll to position [990, 0]
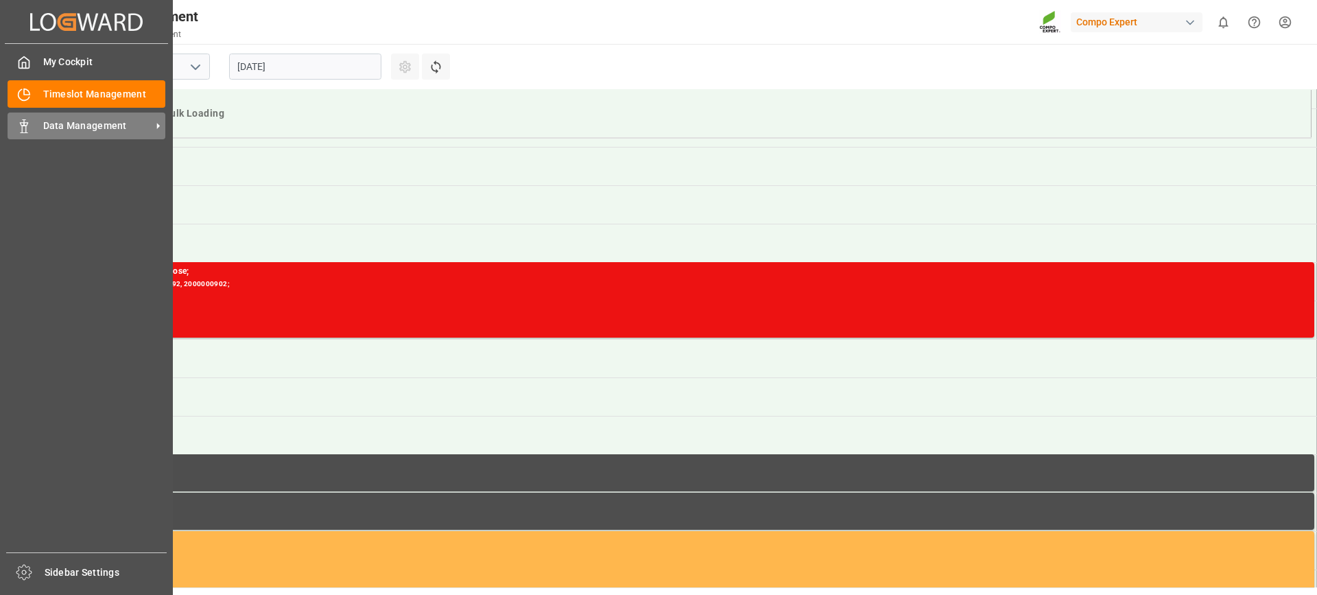
click at [75, 125] on span "Data Management" at bounding box center [97, 126] width 108 height 14
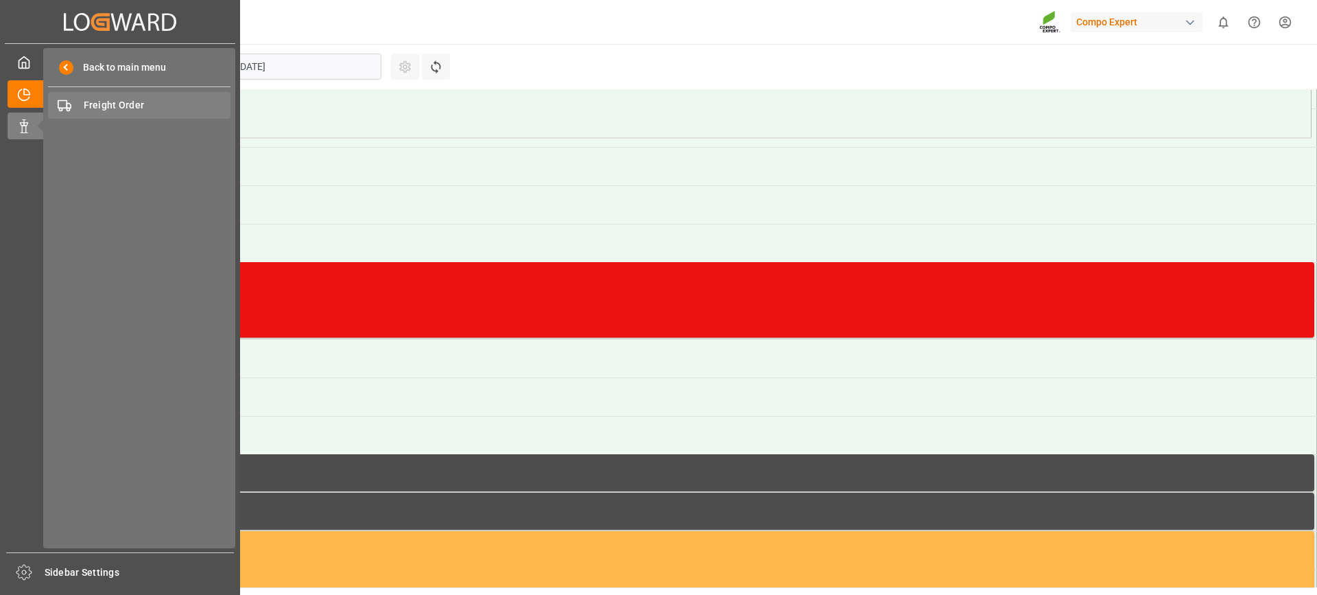
click at [139, 105] on span "Freight Order" at bounding box center [158, 105] width 148 height 14
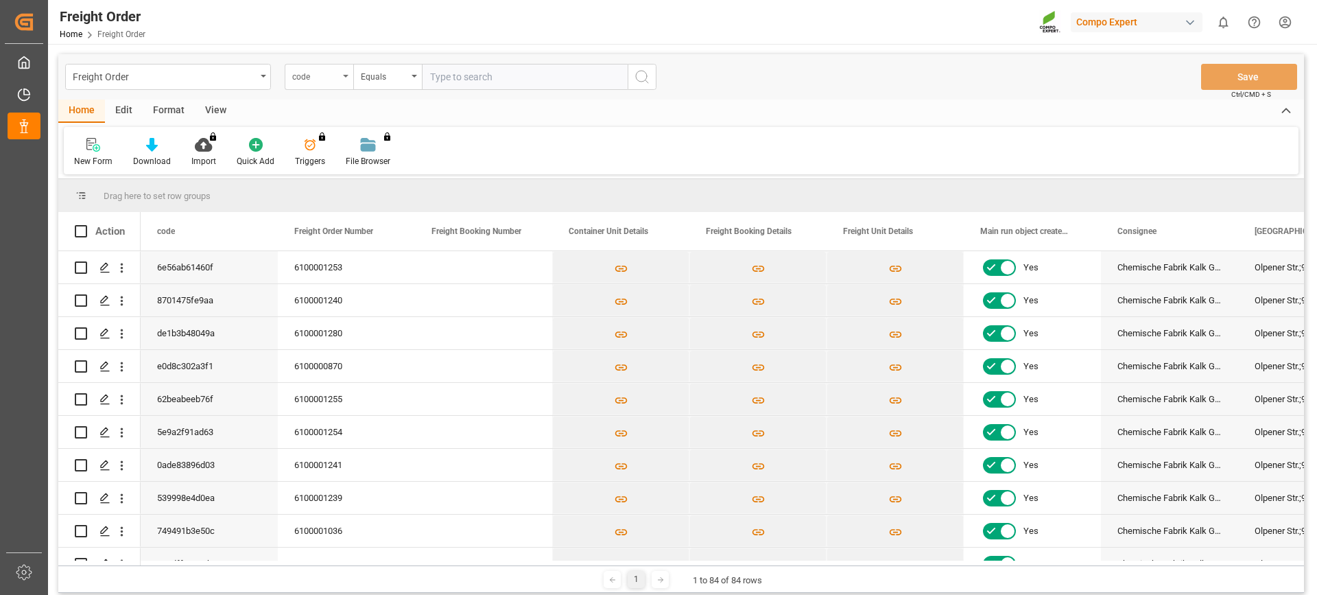
click at [348, 76] on icon "open menu" at bounding box center [345, 76] width 5 height 3
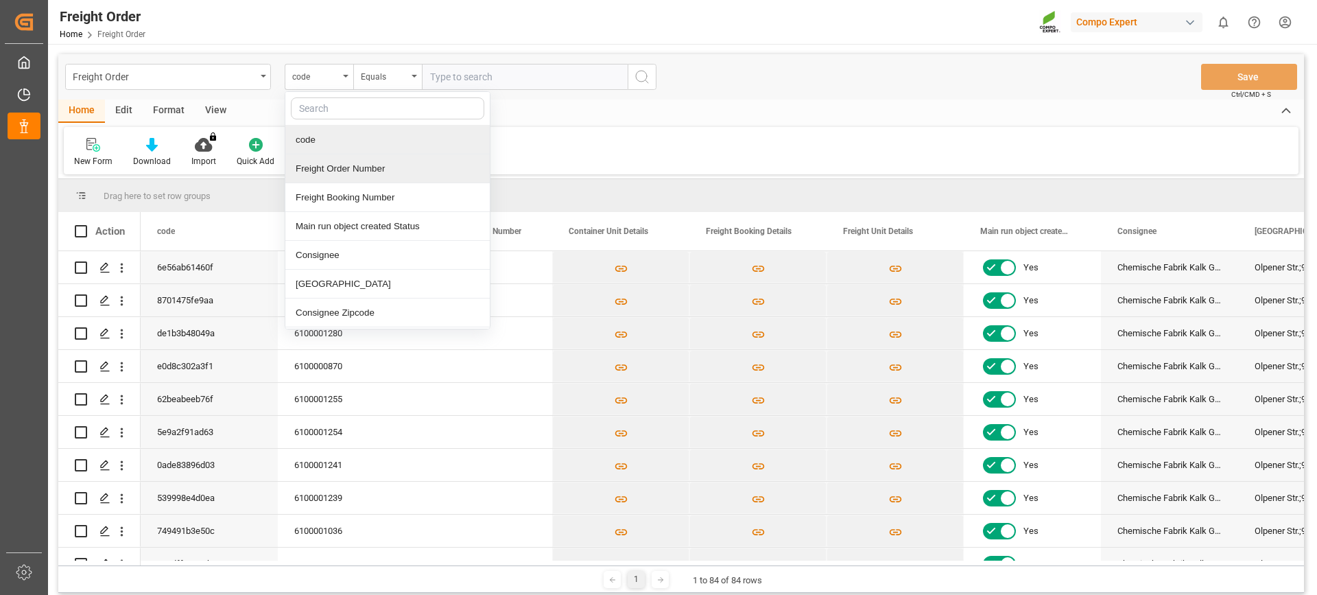
click at [363, 169] on div "Freight Order Number" at bounding box center [387, 168] width 204 height 29
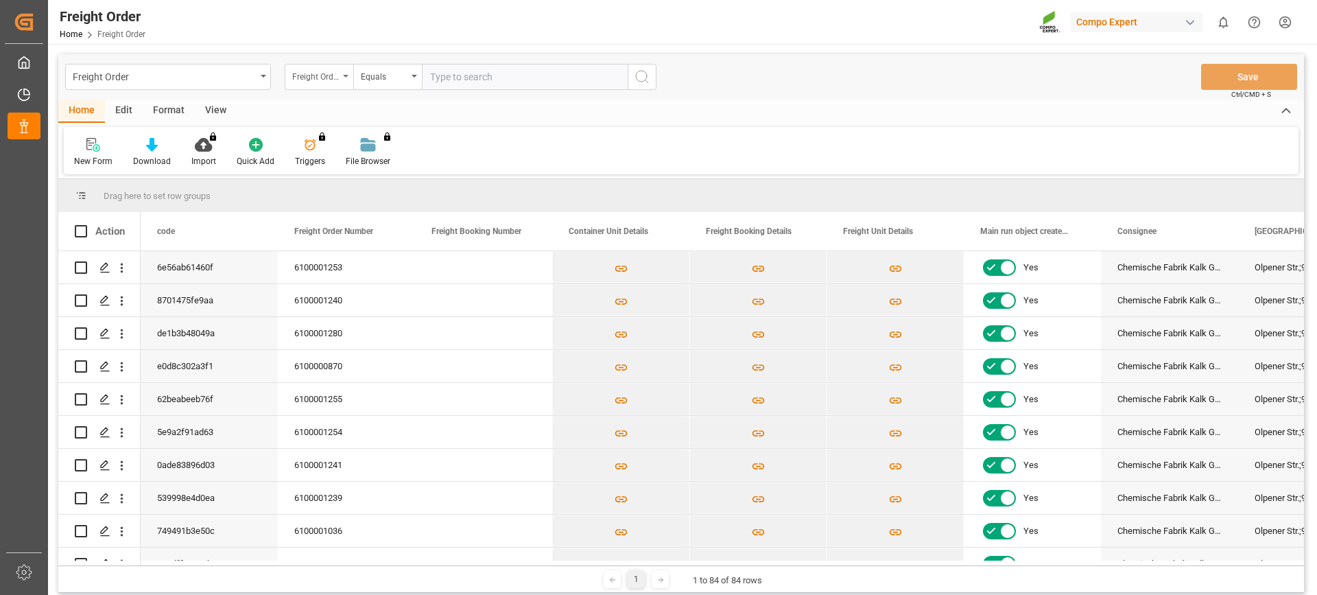
drag, startPoint x: 347, startPoint y: 73, endPoint x: 346, endPoint y: 82, distance: 8.3
click at [347, 74] on div "Freight Order Number" at bounding box center [319, 77] width 69 height 26
click at [345, 192] on div "Freight Booking Number" at bounding box center [387, 197] width 204 height 29
click at [480, 82] on input "text" at bounding box center [525, 77] width 206 height 26
type input "6100001254"
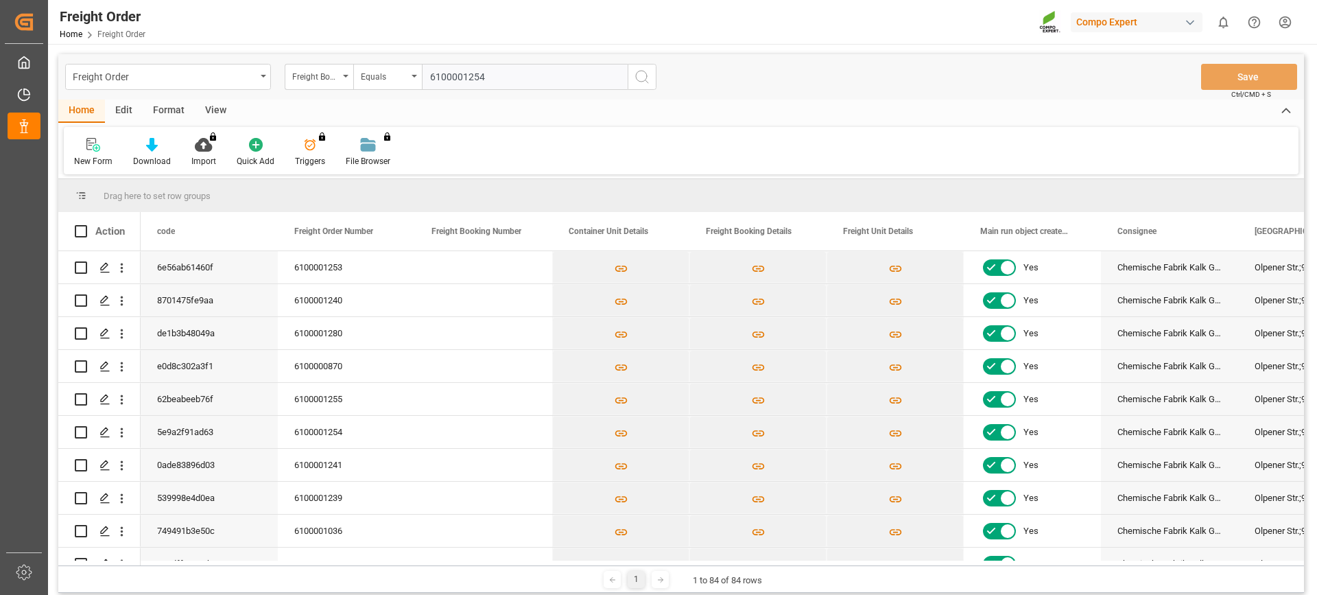
click at [646, 75] on icon "search button" at bounding box center [642, 77] width 16 height 16
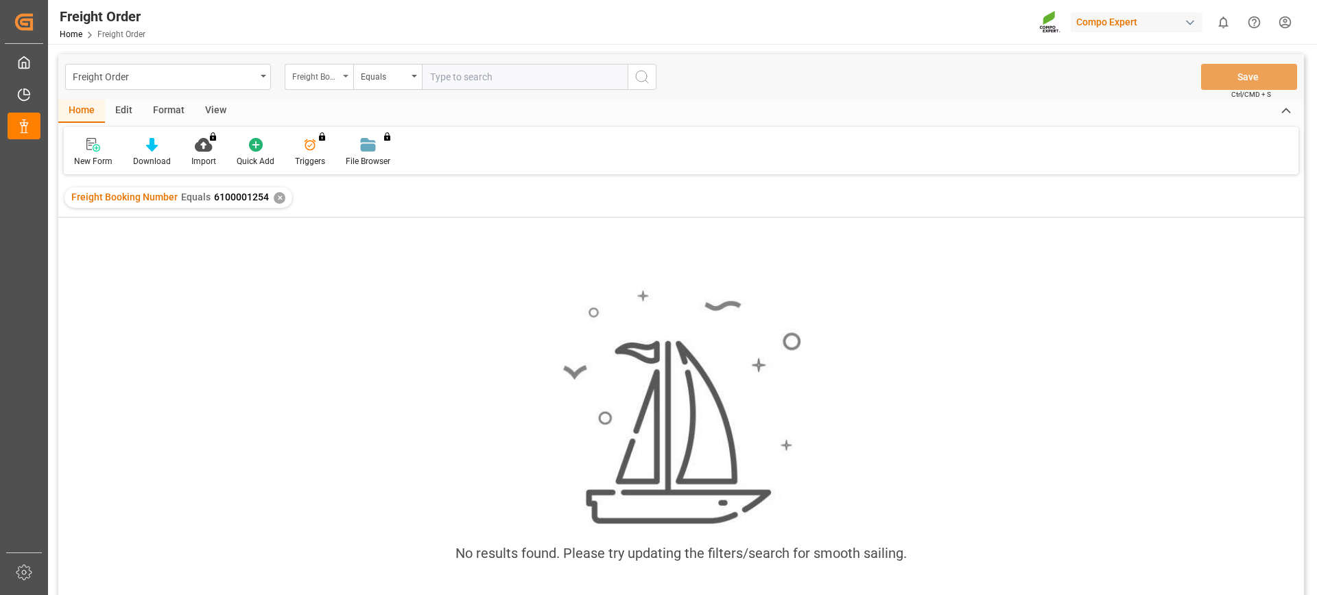
click at [347, 71] on div "Freight Booking Number" at bounding box center [319, 77] width 69 height 26
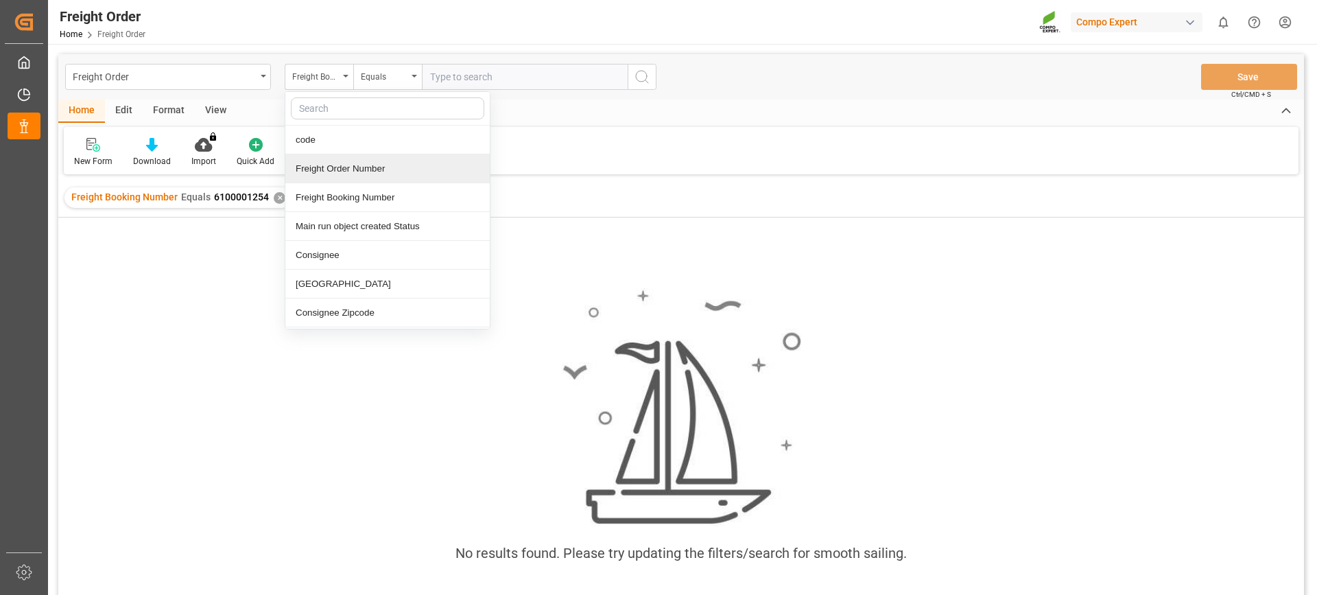
click at [372, 171] on div "Freight Order Number" at bounding box center [387, 168] width 204 height 29
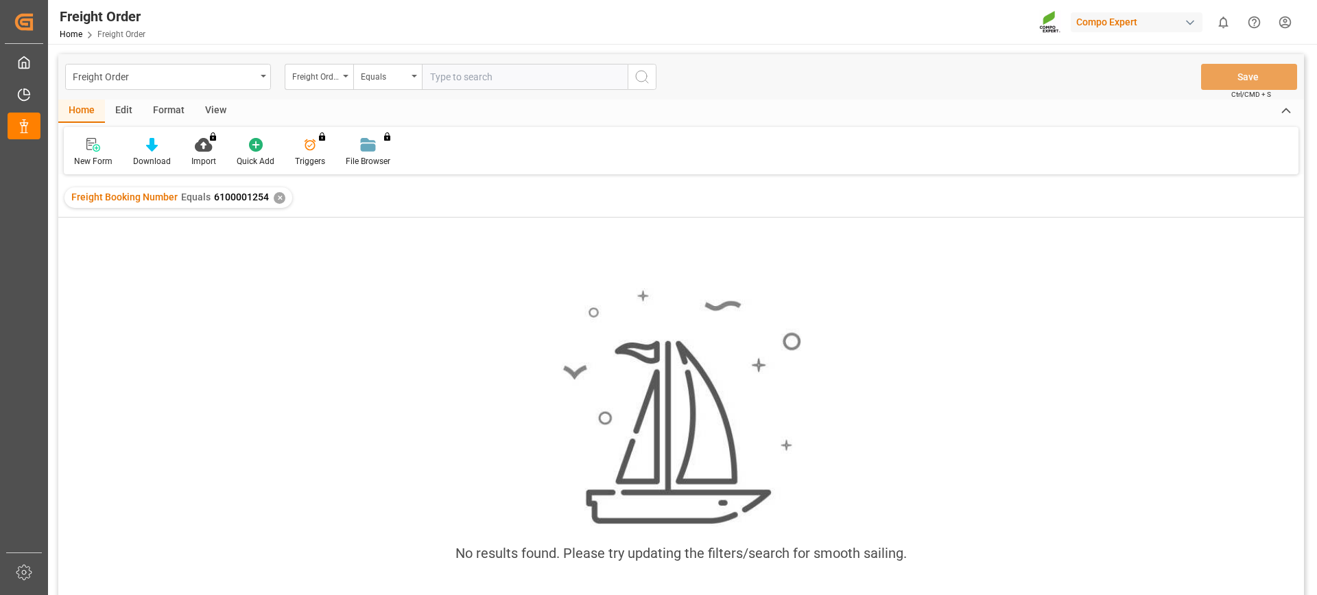
click at [479, 76] on input "text" at bounding box center [525, 77] width 206 height 26
type input "610001254"
click at [645, 76] on icon "search button" at bounding box center [642, 77] width 16 height 16
click at [492, 202] on div "✕" at bounding box center [498, 198] width 12 height 12
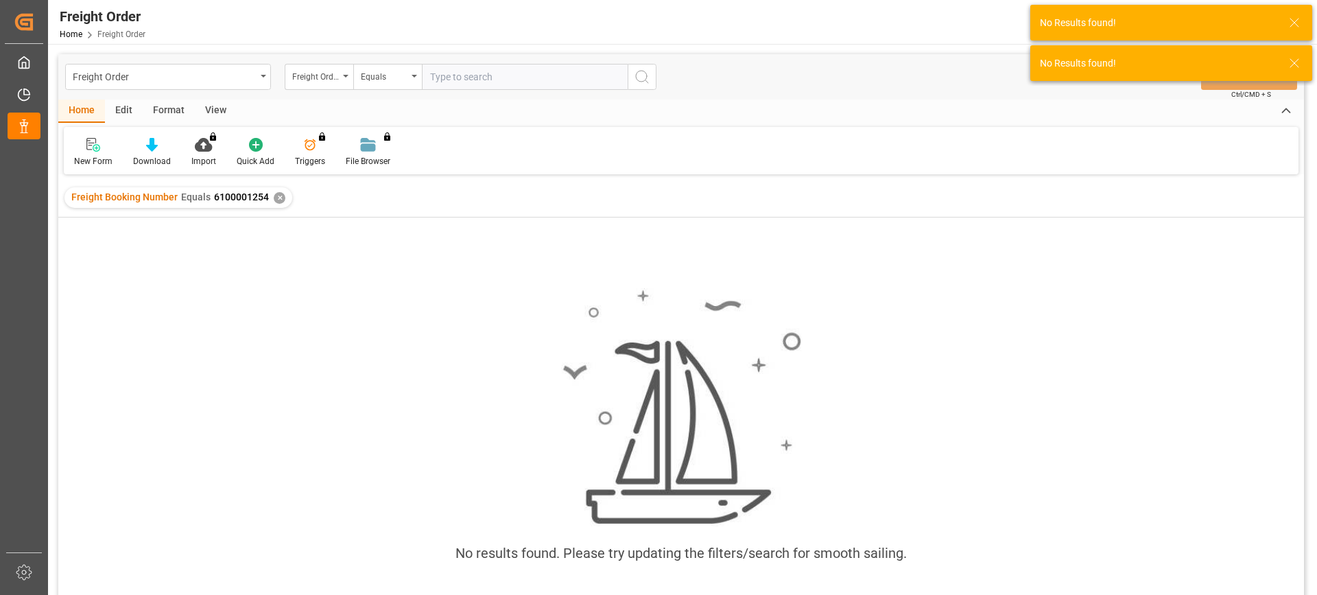
click at [276, 198] on div "✕" at bounding box center [280, 198] width 12 height 12
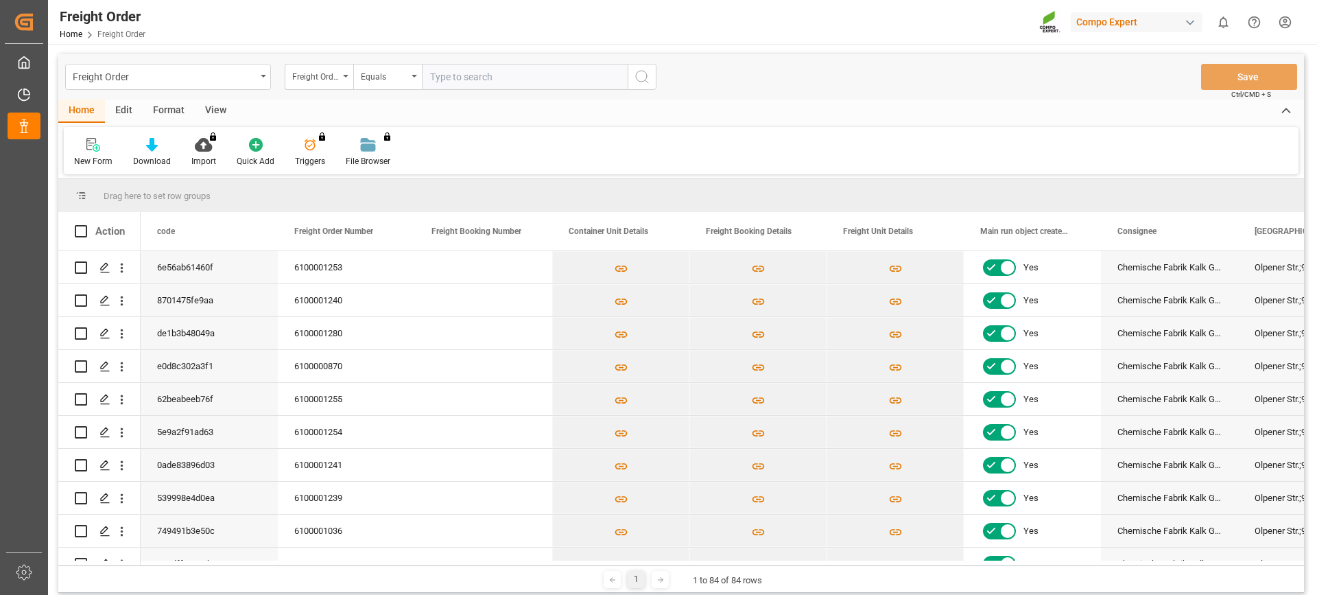
click at [480, 84] on input "text" at bounding box center [525, 77] width 206 height 26
type input "6100001254"
click at [643, 76] on icon "search button" at bounding box center [642, 77] width 16 height 16
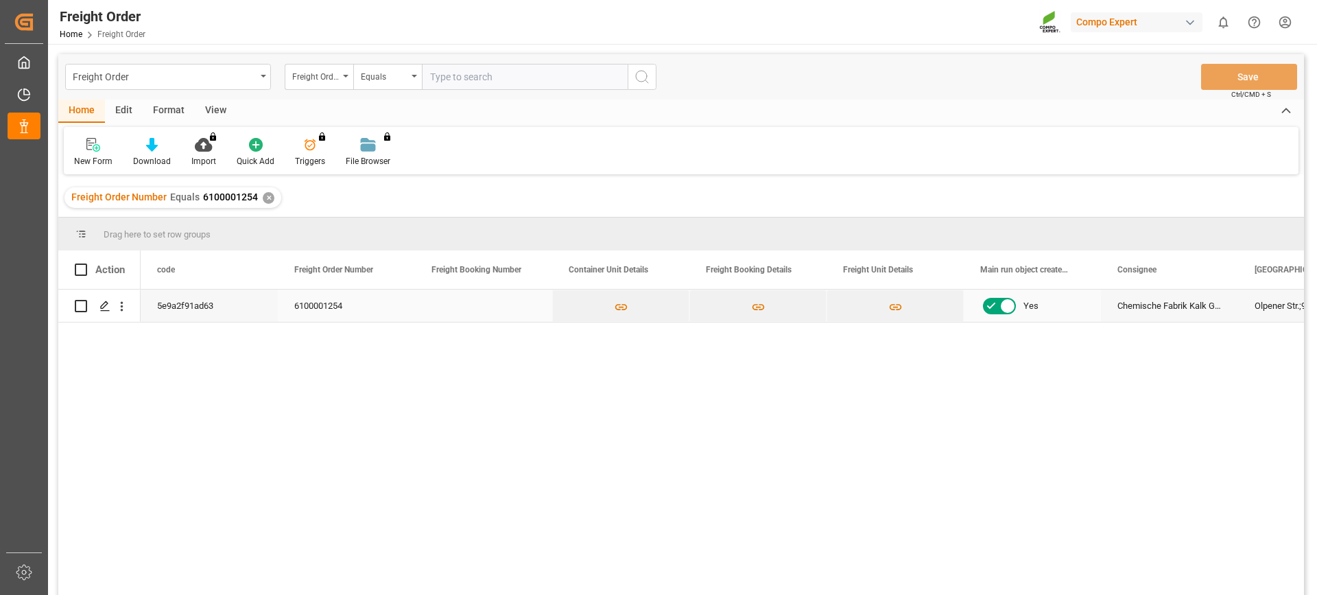
click at [81, 308] on input "Press Space to toggle row selection (unchecked)" at bounding box center [81, 306] width 12 height 12
checkbox input "true"
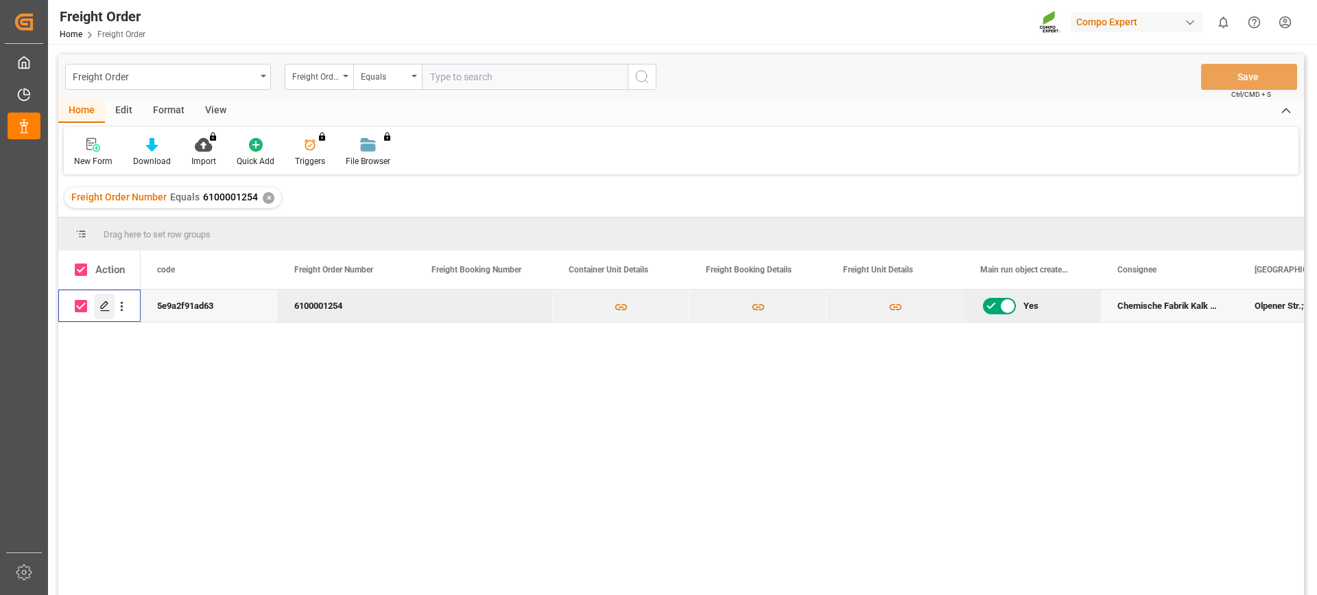
click at [108, 306] on icon "Press SPACE to deselect this row." at bounding box center [104, 305] width 11 height 11
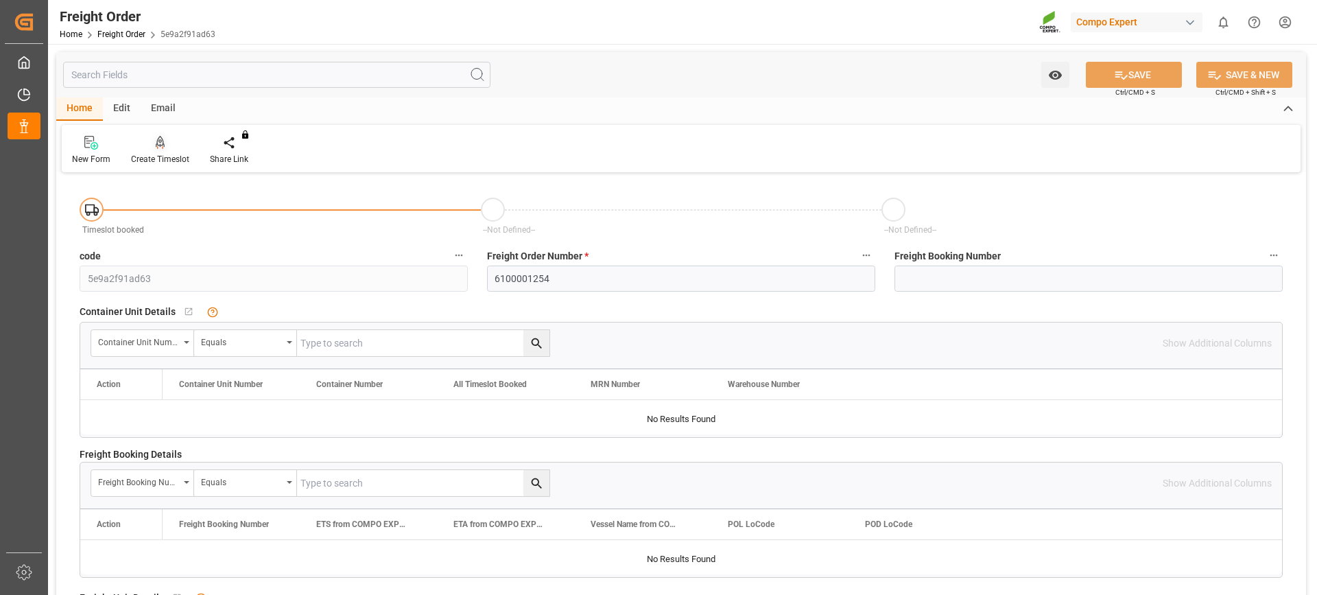
click at [162, 149] on icon at bounding box center [160, 149] width 6 height 3
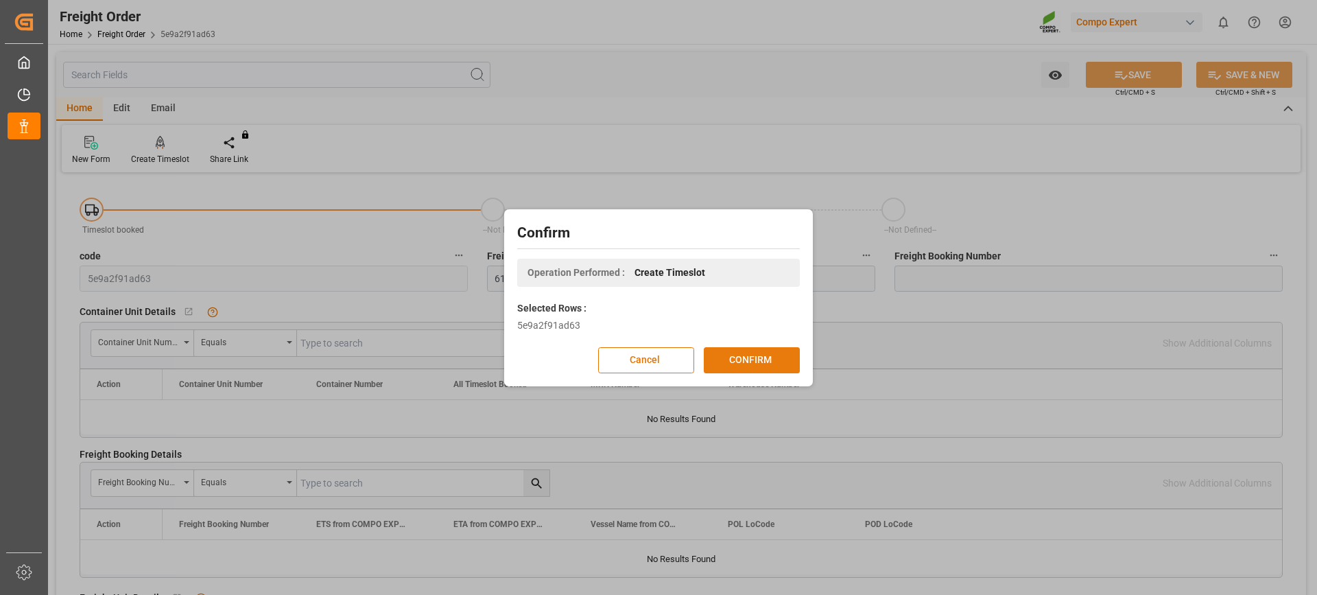
click at [753, 358] on button "CONFIRM" at bounding box center [752, 360] width 96 height 26
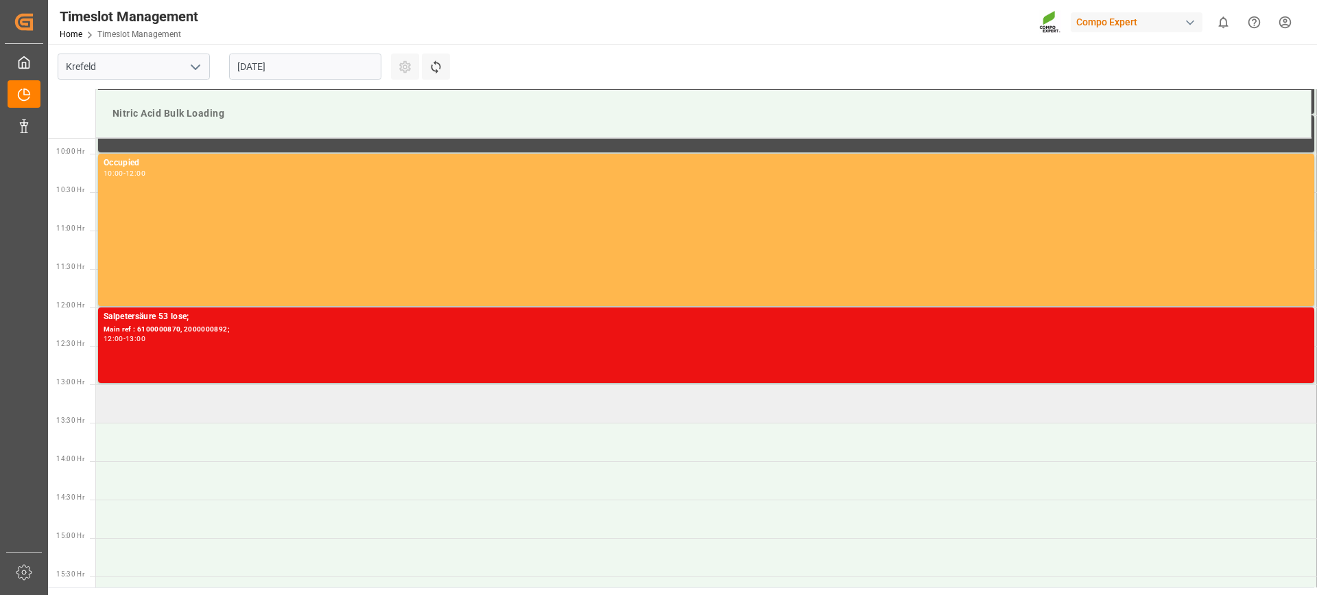
scroll to position [759, 0]
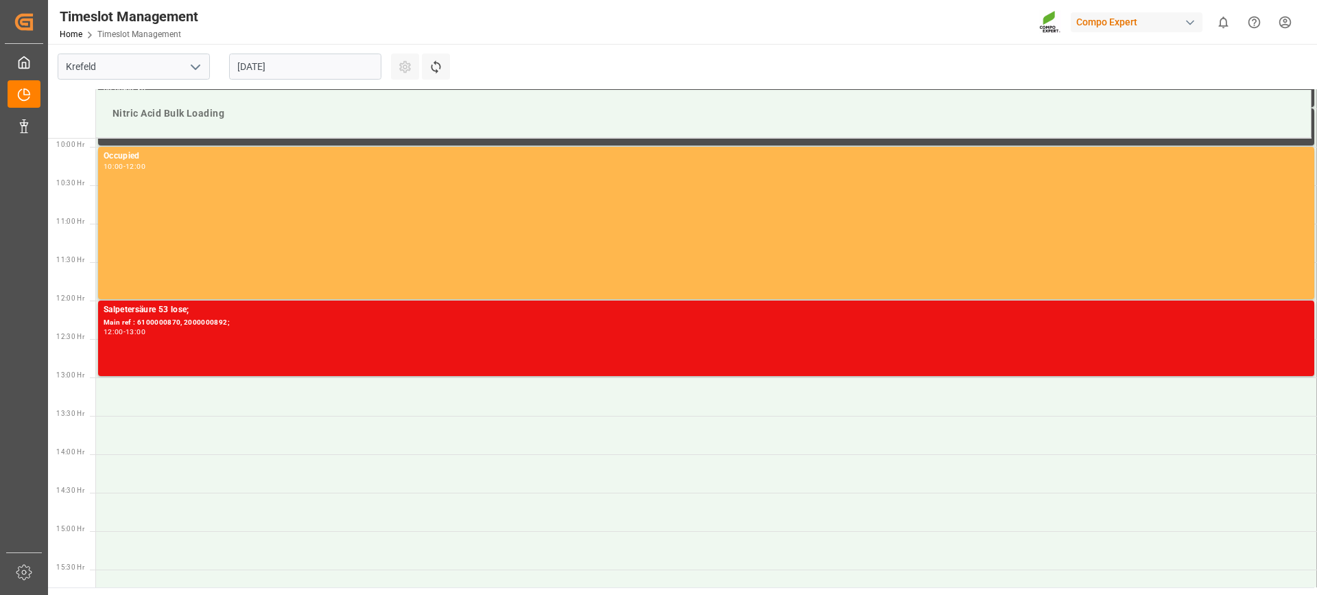
click at [297, 65] on input "[DATE]" at bounding box center [305, 67] width 152 height 26
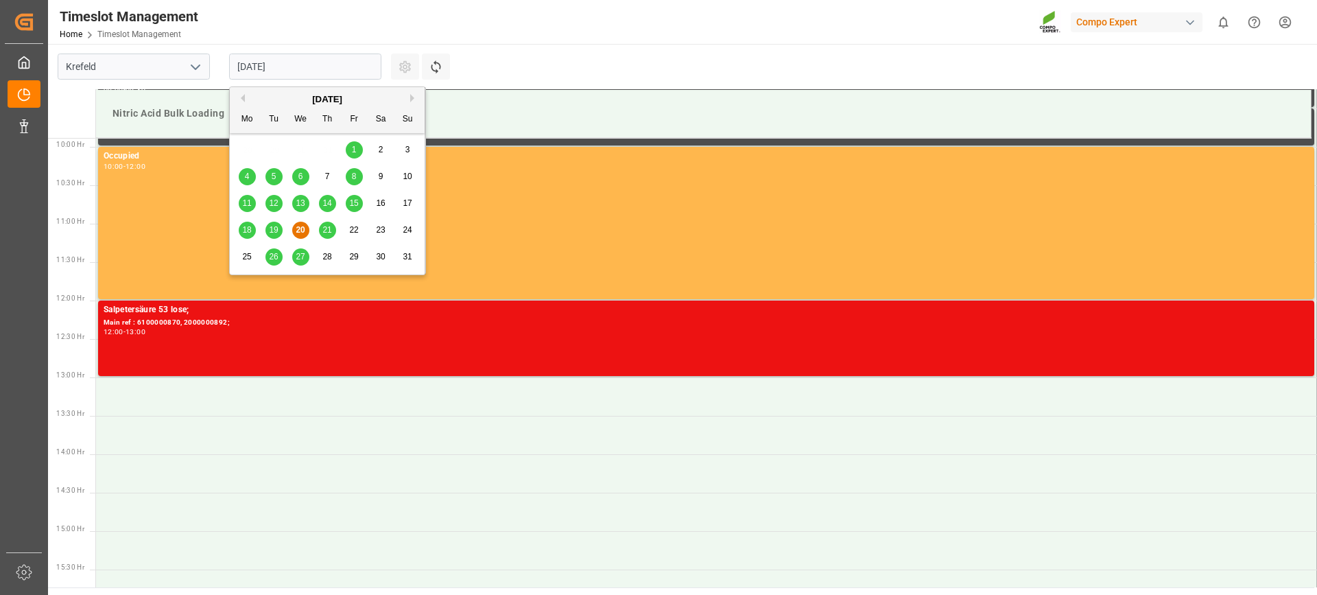
click at [301, 259] on span "27" at bounding box center [300, 257] width 9 height 10
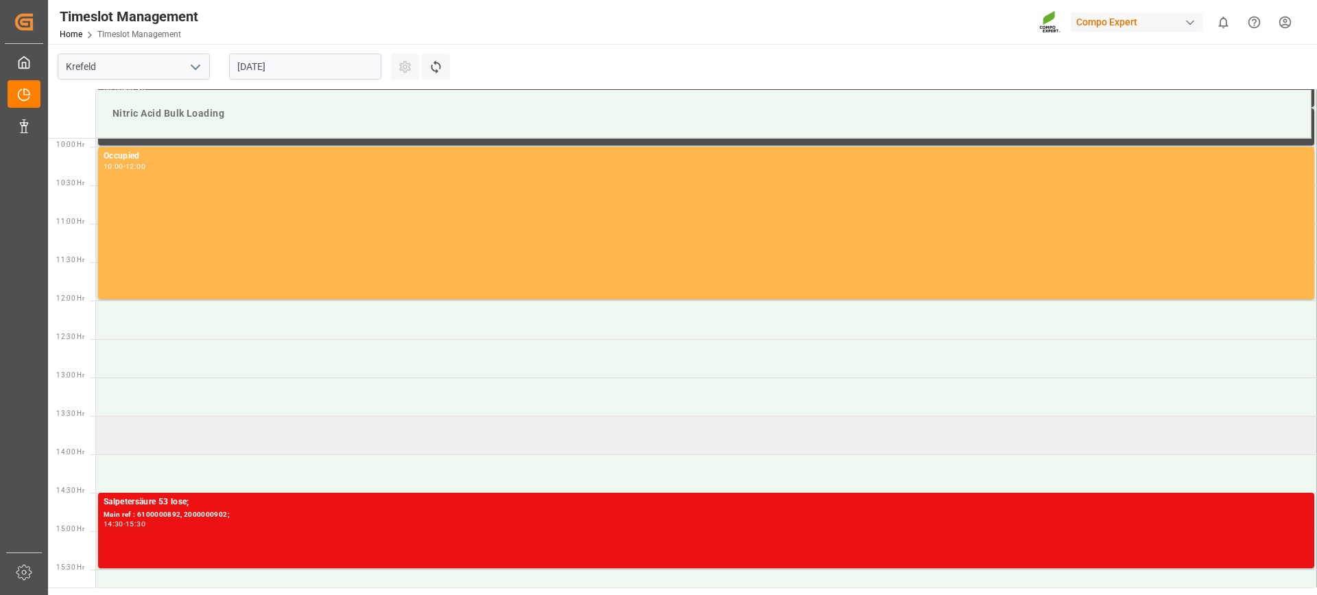
click at [168, 429] on td at bounding box center [706, 435] width 1221 height 38
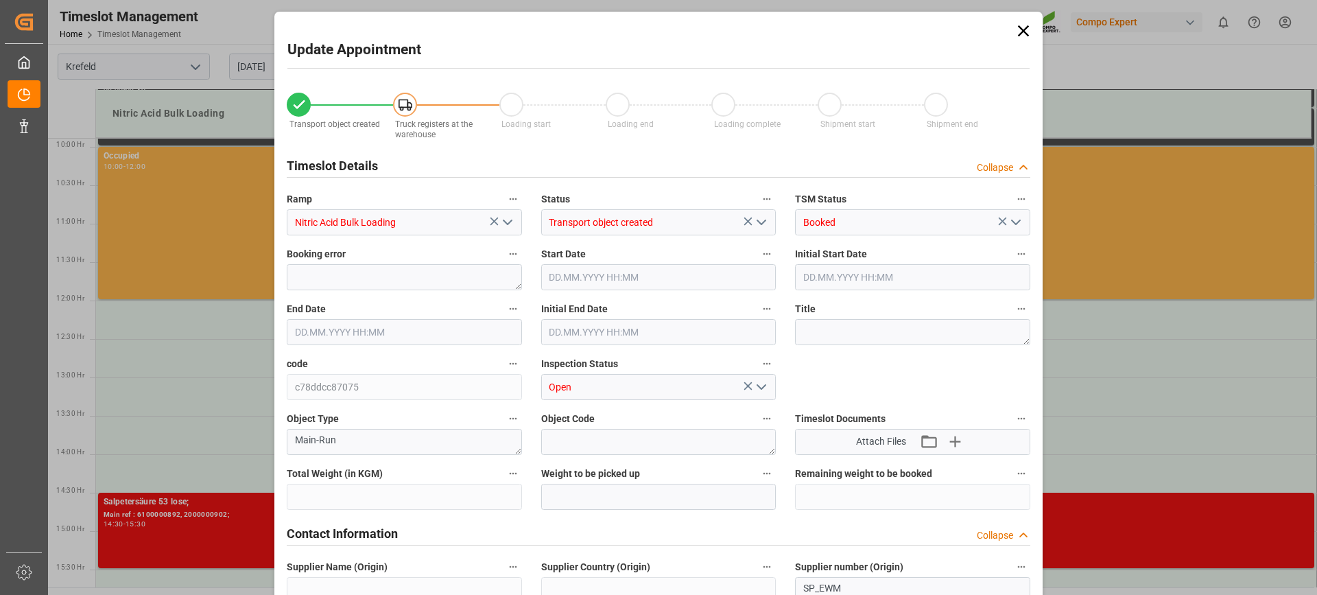
type input "20000"
type input "0"
type input "27.08.2025 13:30"
type input "27.08.2025 14:00"
type input "18.08.2025 14:47"
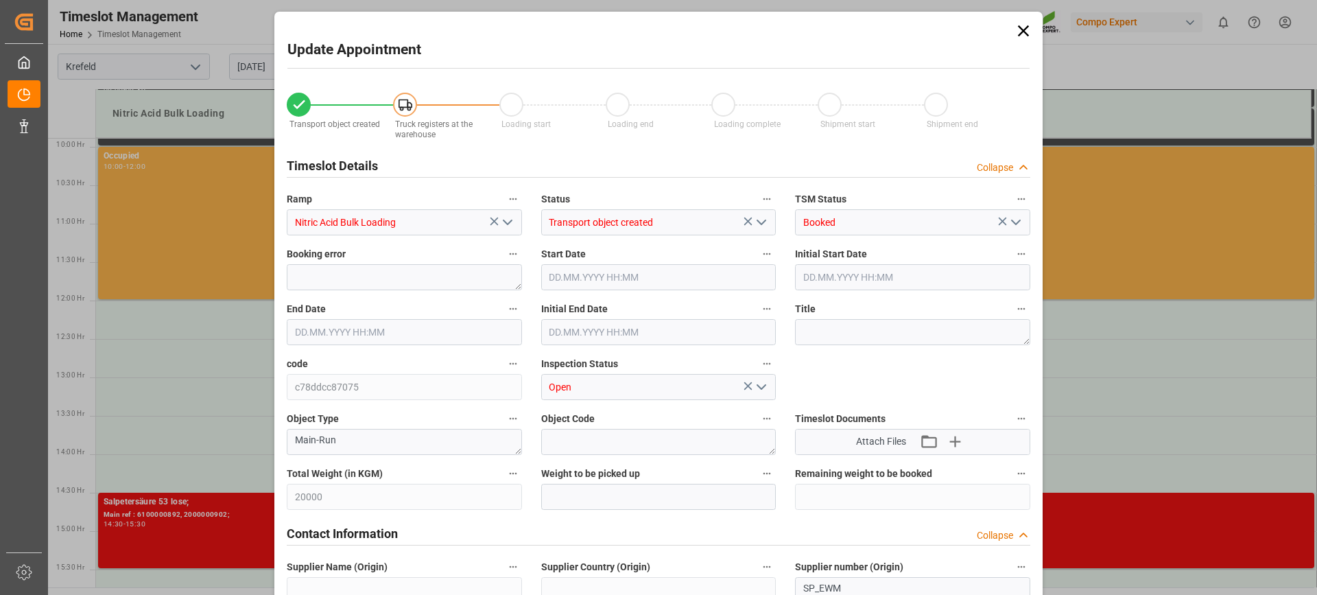
type input "20.08.2025 09:14"
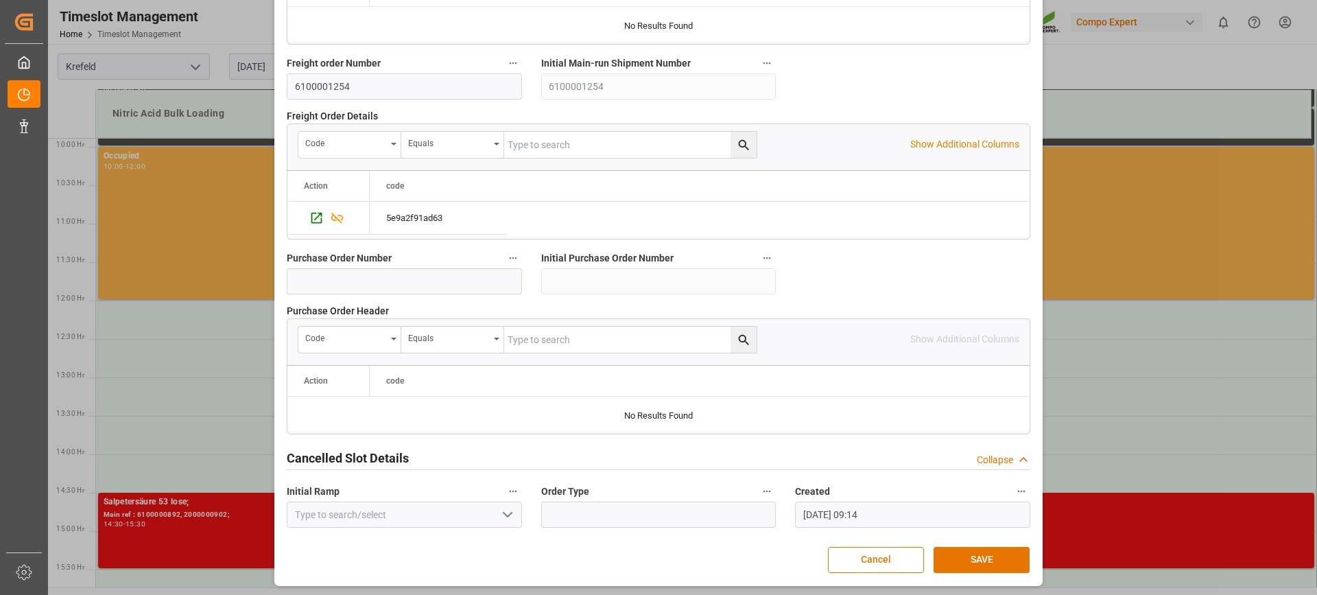
scroll to position [1309, 0]
click at [970, 556] on button "SAVE" at bounding box center [982, 558] width 96 height 26
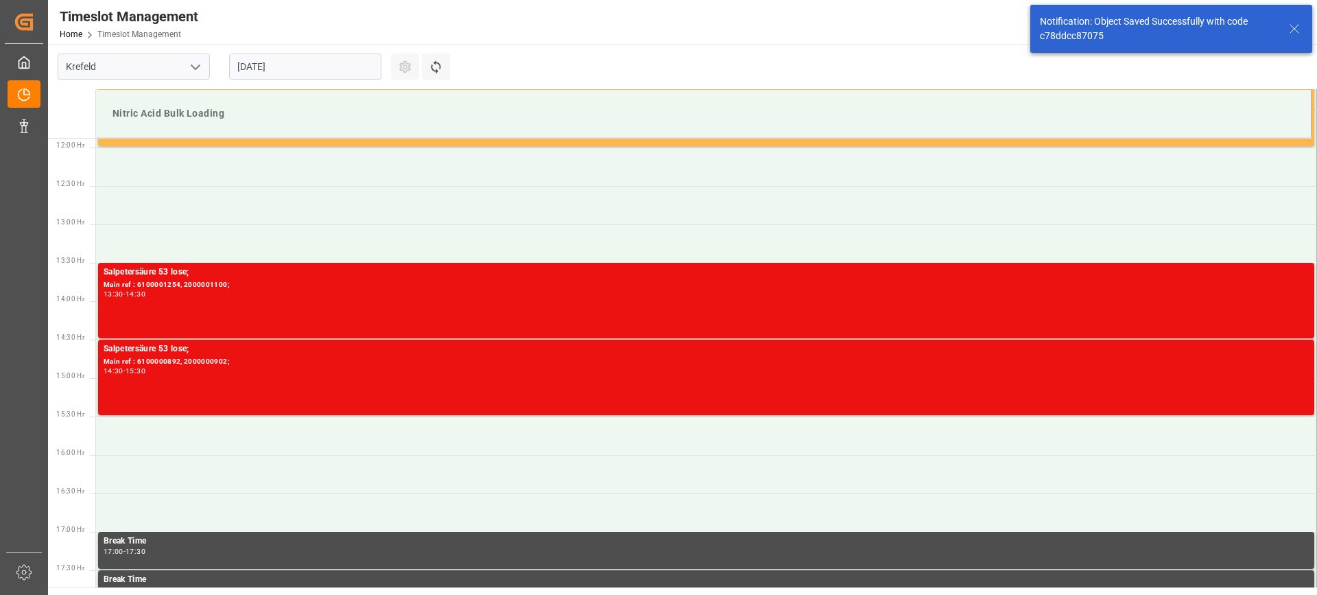
scroll to position [913, 0]
